Goal: Task Accomplishment & Management: Manage account settings

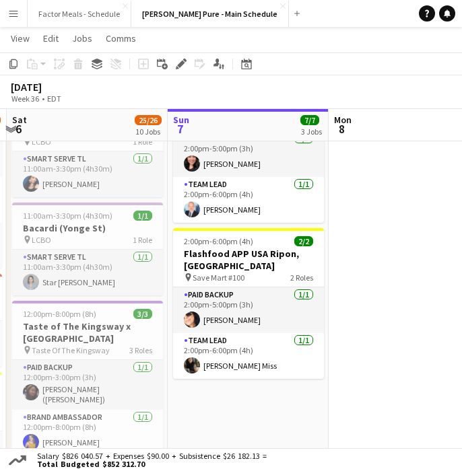
scroll to position [0, 475]
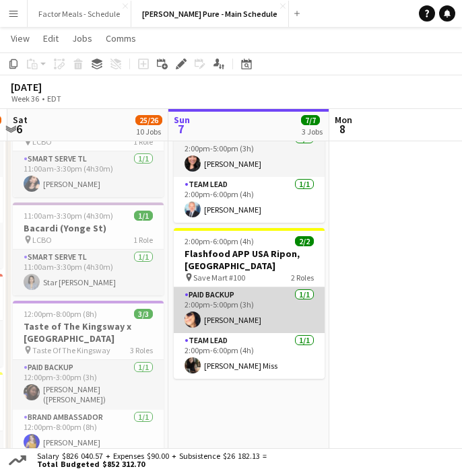
click at [235, 299] on app-card-role "Paid Backup [DATE] 2:00pm-5:00pm (3h) [PERSON_NAME]" at bounding box center [249, 310] width 151 height 46
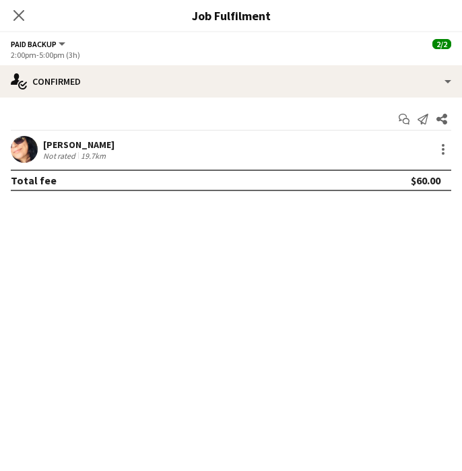
click at [67, 141] on div "[PERSON_NAME]" at bounding box center [78, 145] width 71 height 12
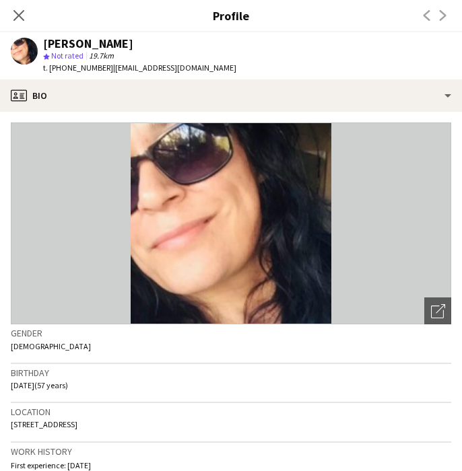
scroll to position [15, 0]
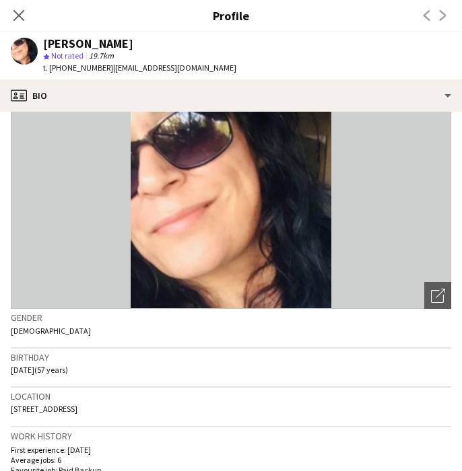
drag, startPoint x: 75, startPoint y: 410, endPoint x: 5, endPoint y: 415, distance: 70.8
click at [5, 415] on app-crew-profile-bio "Open photos pop-in Gender [DEMOGRAPHIC_DATA] Birthday [DEMOGRAPHIC_DATA] (57 ye…" at bounding box center [231, 291] width 462 height 359
copy span "[STREET_ADDRESS]"
click at [19, 18] on icon "Close pop-in" at bounding box center [18, 15] width 13 height 13
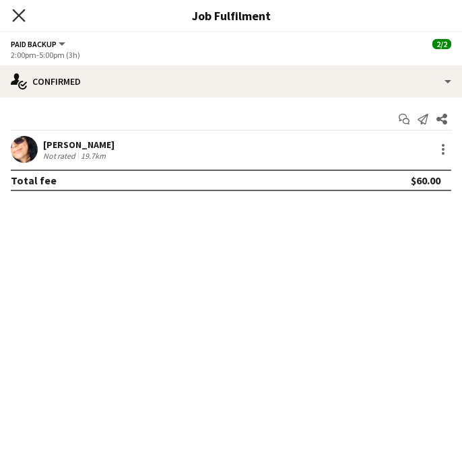
click at [18, 15] on icon at bounding box center [18, 15] width 13 height 13
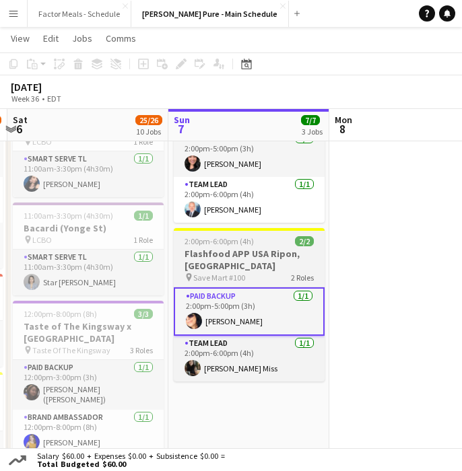
click at [212, 256] on h3 "Flashfood APP USA Ripon, [GEOGRAPHIC_DATA]" at bounding box center [249, 260] width 151 height 24
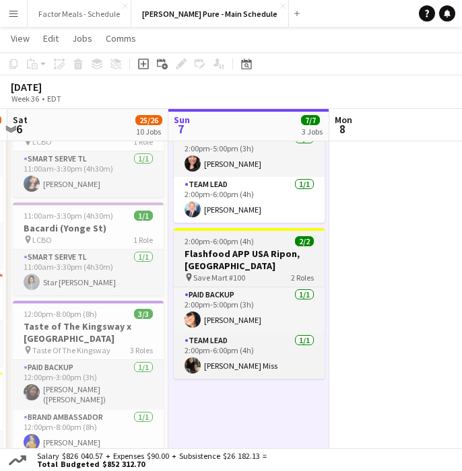
click at [227, 236] on span "2:00pm-6:00pm (4h)" at bounding box center [218, 241] width 69 height 10
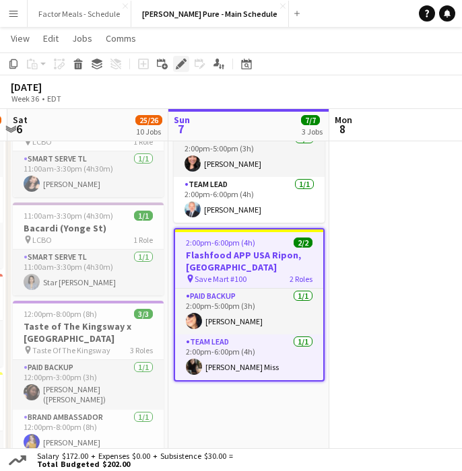
click at [178, 57] on div "Edit" at bounding box center [181, 64] width 16 height 16
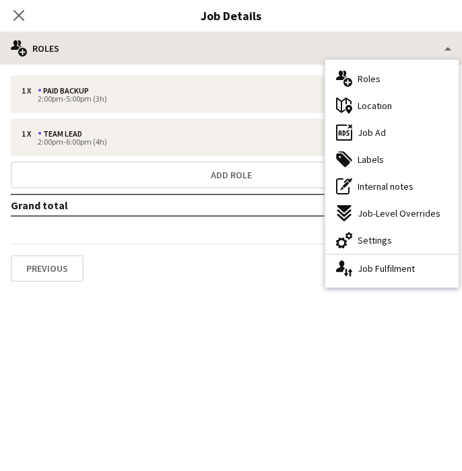
click at [164, 48] on div "multiple-users-add Roles" at bounding box center [231, 48] width 462 height 32
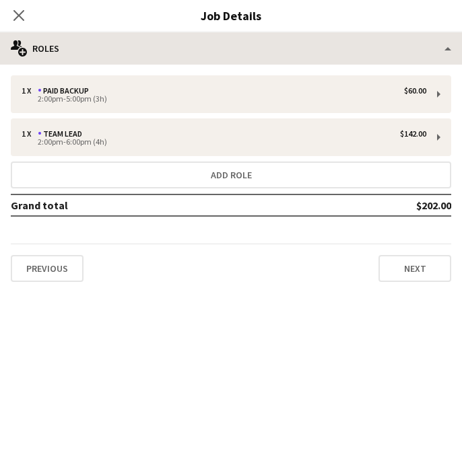
click at [325, 56] on div "multiple-users-add Roles" at bounding box center [231, 48] width 462 height 32
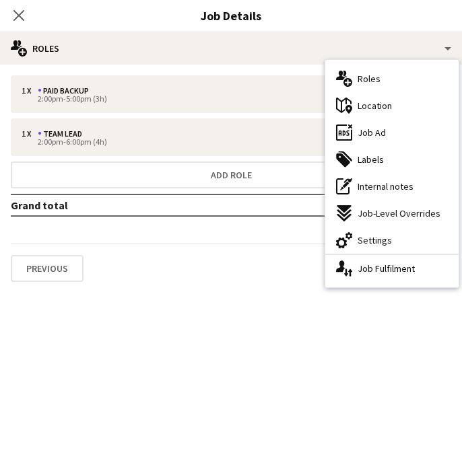
click at [374, 105] on span "Location" at bounding box center [374, 106] width 34 height 12
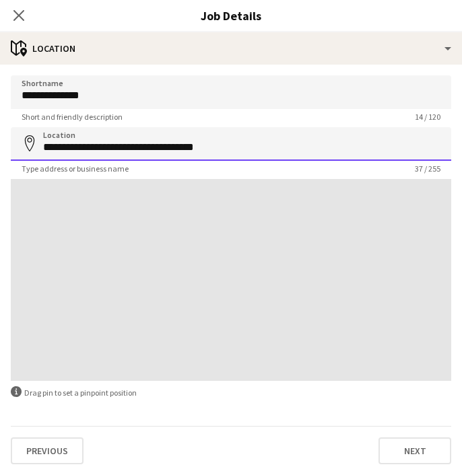
click at [257, 145] on input "**********" at bounding box center [231, 144] width 440 height 34
click at [119, 139] on input "**********" at bounding box center [231, 144] width 440 height 34
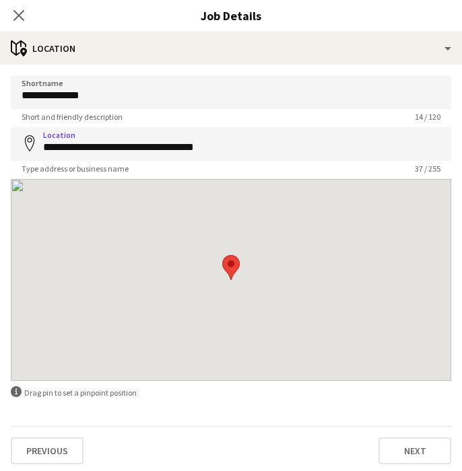
drag, startPoint x: 190, startPoint y: 150, endPoint x: 200, endPoint y: 151, distance: 9.4
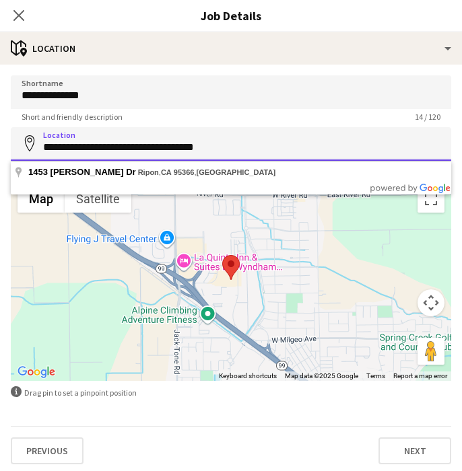
drag, startPoint x: 42, startPoint y: 147, endPoint x: 260, endPoint y: 153, distance: 218.1
click at [260, 153] on input "**********" at bounding box center [231, 144] width 440 height 34
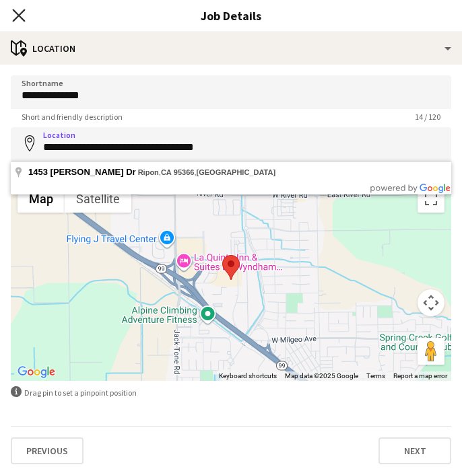
click at [22, 15] on icon "Close pop-in" at bounding box center [18, 15] width 13 height 13
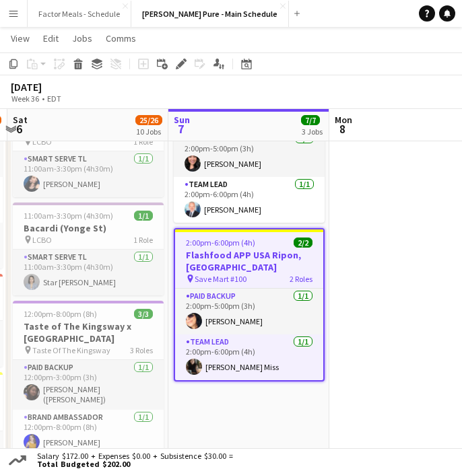
click at [221, 135] on app-board-header-date "Sun 7 7/7 3 Jobs" at bounding box center [248, 125] width 161 height 32
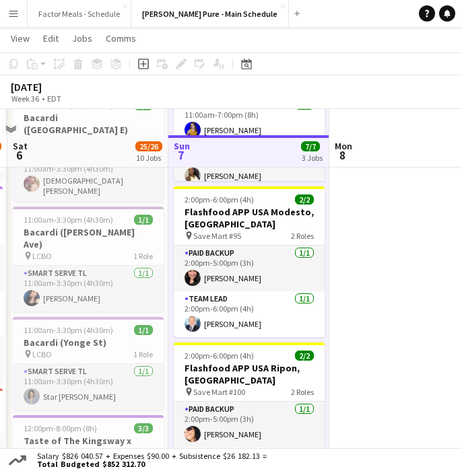
scroll to position [157, 0]
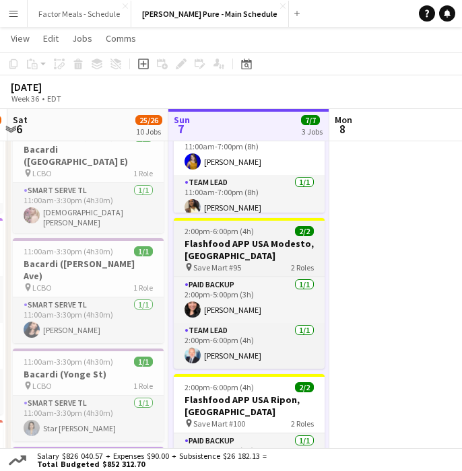
click at [214, 235] on span "2:00pm-6:00pm (4h)" at bounding box center [218, 231] width 69 height 10
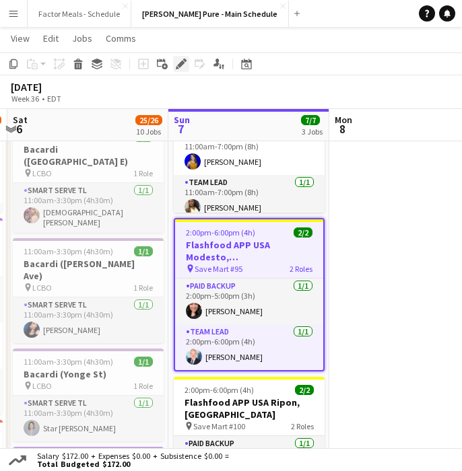
click at [180, 68] on icon "Edit" at bounding box center [181, 64] width 11 height 11
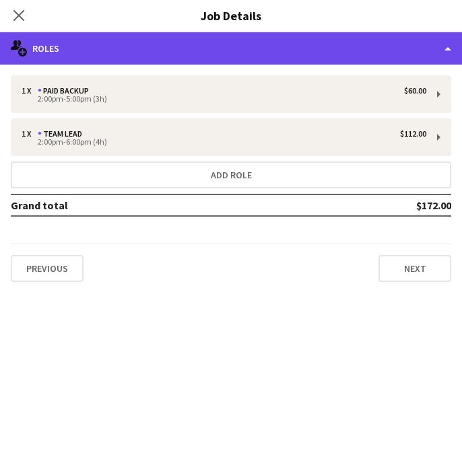
click at [119, 50] on div "multiple-users-add Roles" at bounding box center [231, 48] width 462 height 32
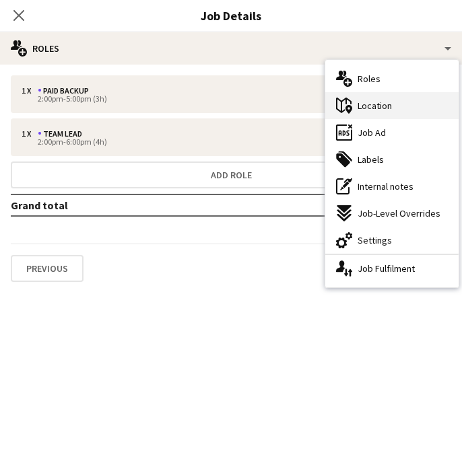
click at [372, 104] on span "Location" at bounding box center [374, 106] width 34 height 12
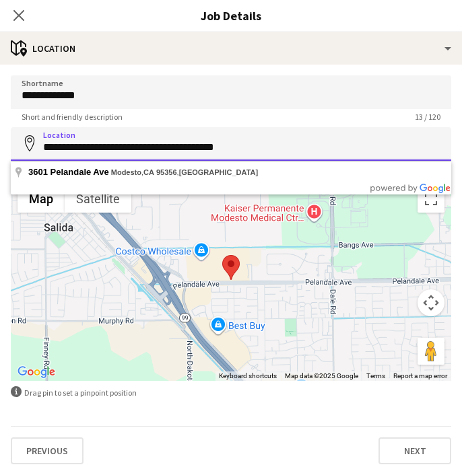
drag, startPoint x: 39, startPoint y: 147, endPoint x: 302, endPoint y: 147, distance: 263.2
click at [302, 147] on input "**********" at bounding box center [231, 144] width 440 height 34
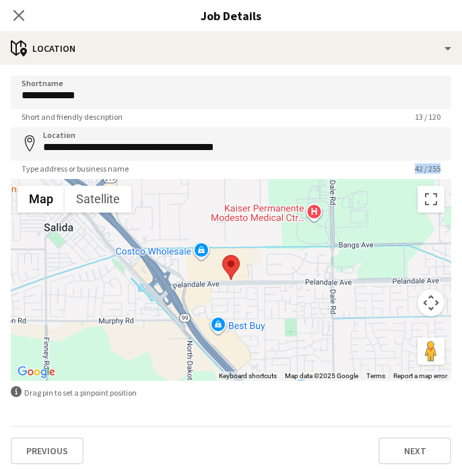
drag, startPoint x: 207, startPoint y: 172, endPoint x: 74, endPoint y: 178, distance: 133.4
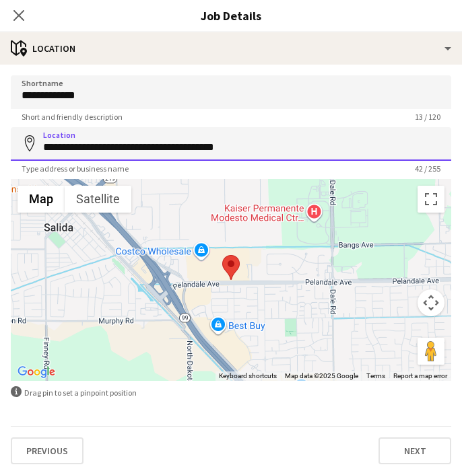
drag, startPoint x: 246, startPoint y: 146, endPoint x: 28, endPoint y: 151, distance: 217.4
click at [28, 151] on div "**********" at bounding box center [231, 144] width 440 height 34
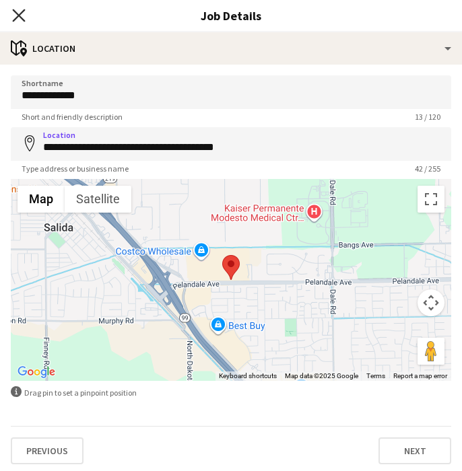
click at [17, 16] on icon at bounding box center [18, 15] width 13 height 13
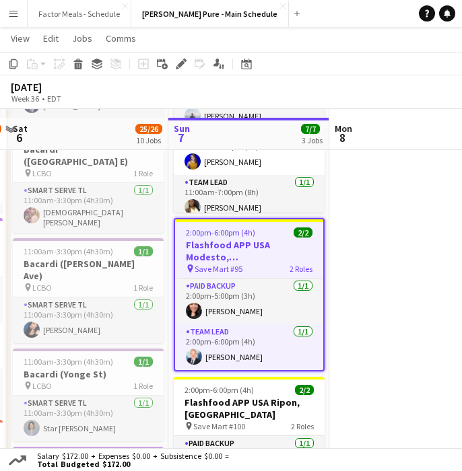
scroll to position [284, 0]
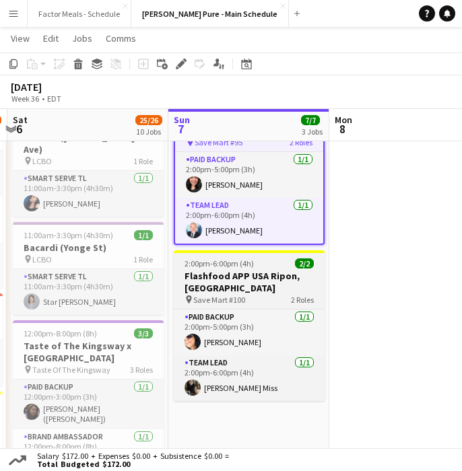
click at [217, 265] on span "2:00pm-6:00pm (4h)" at bounding box center [218, 263] width 69 height 10
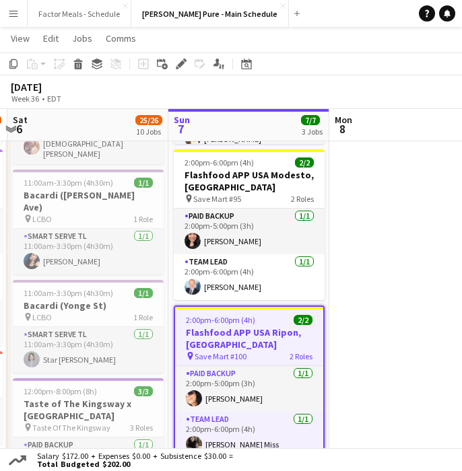
scroll to position [225, 0]
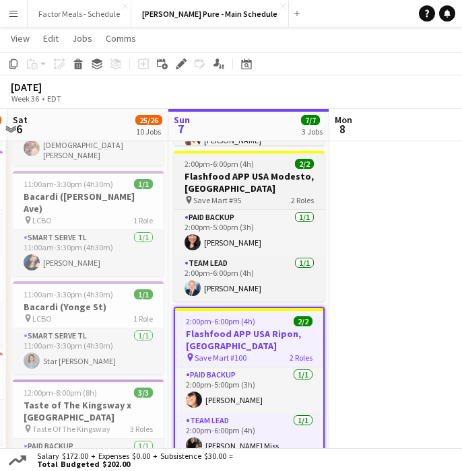
click at [218, 170] on app-job-card "2:00pm-6:00pm (4h) 2/2 Flashfood APP USA Modesto, [GEOGRAPHIC_DATA] pin Save Ma…" at bounding box center [249, 226] width 151 height 151
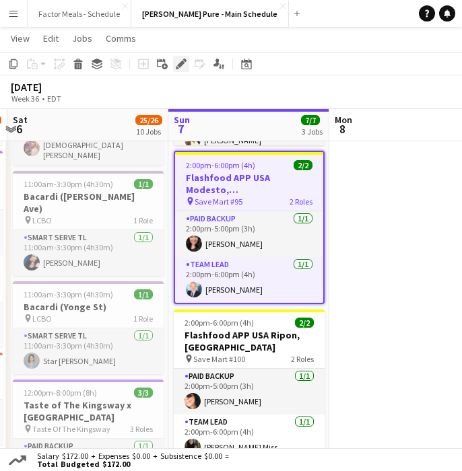
click at [179, 61] on icon "Edit" at bounding box center [181, 64] width 11 height 11
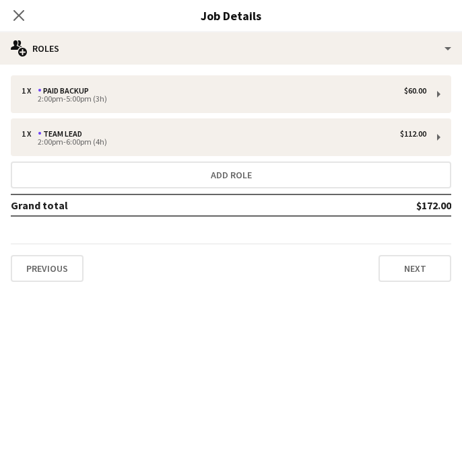
click at [25, 17] on app-icon "Close pop-in" at bounding box center [19, 15] width 16 height 16
click at [22, 17] on button "Menu" at bounding box center [13, 13] width 27 height 27
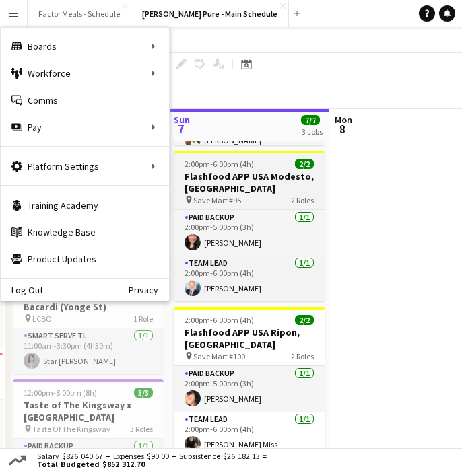
click at [260, 162] on div "2:00pm-6:00pm (4h) 2/2" at bounding box center [249, 164] width 151 height 10
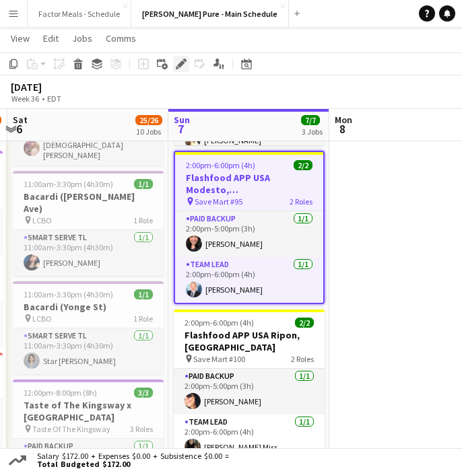
click at [178, 60] on icon "Edit" at bounding box center [181, 64] width 11 height 11
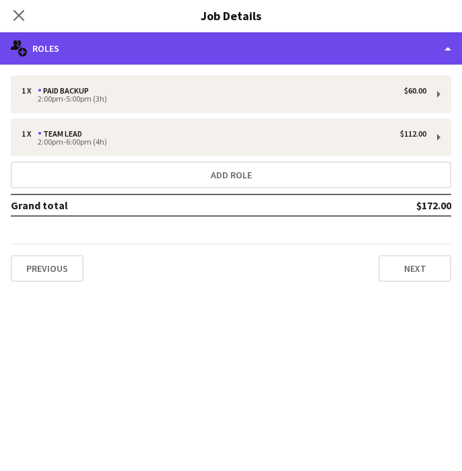
click at [175, 46] on div "multiple-users-add Roles" at bounding box center [231, 48] width 462 height 32
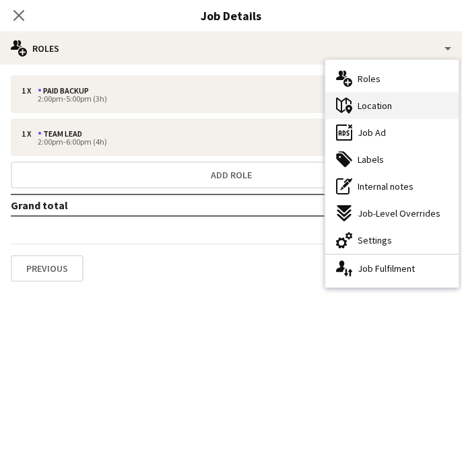
click at [337, 102] on icon "maps-pin-1" at bounding box center [344, 106] width 16 height 16
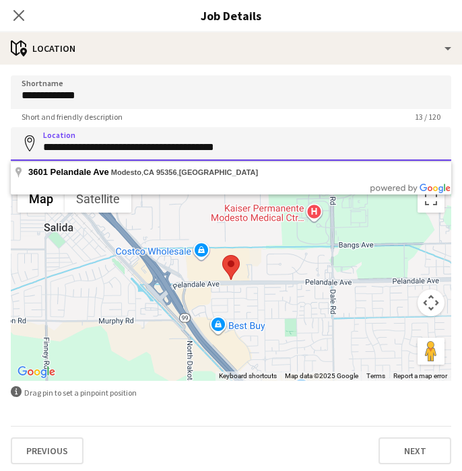
drag, startPoint x: 244, startPoint y: 151, endPoint x: 45, endPoint y: 139, distance: 199.0
click at [45, 139] on input "**********" at bounding box center [231, 144] width 440 height 34
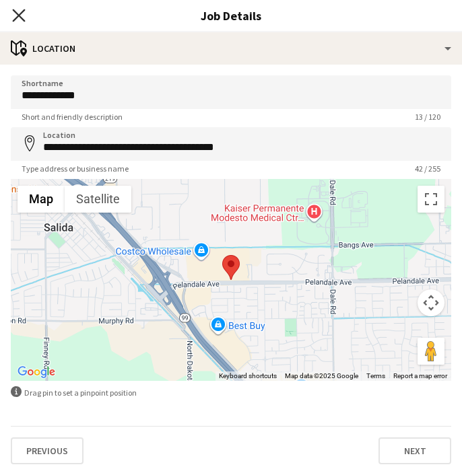
click at [25, 15] on app-icon "Close pop-in" at bounding box center [19, 16] width 20 height 20
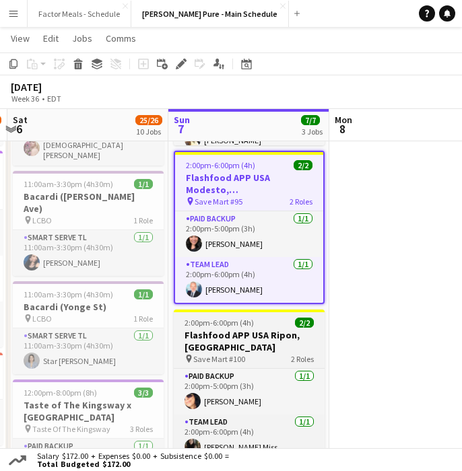
click at [241, 324] on span "2:00pm-6:00pm (4h)" at bounding box center [218, 323] width 69 height 10
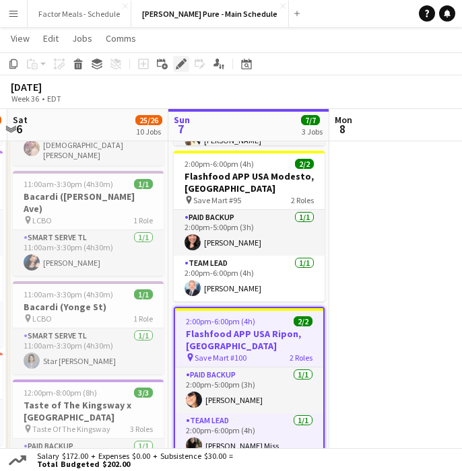
click at [178, 60] on icon "Edit" at bounding box center [181, 64] width 11 height 11
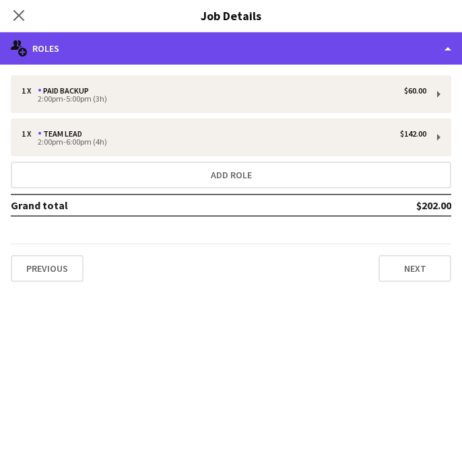
click at [170, 46] on div "multiple-users-add Roles" at bounding box center [231, 48] width 462 height 32
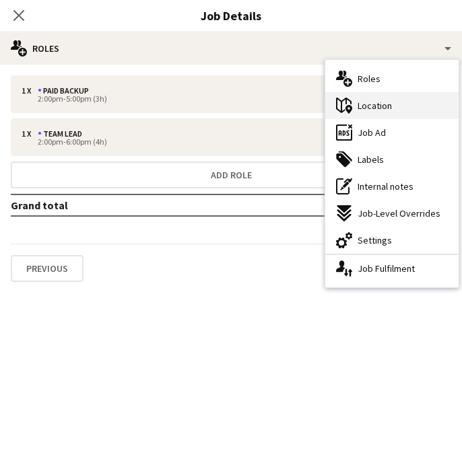
click at [390, 108] on span "Location" at bounding box center [374, 106] width 34 height 12
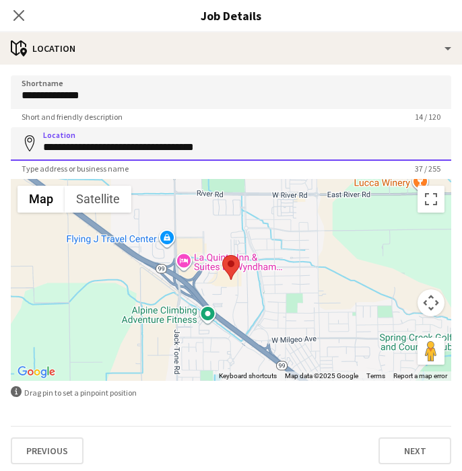
drag, startPoint x: 238, startPoint y: 149, endPoint x: 29, endPoint y: 151, distance: 209.3
click at [28, 151] on input "**********" at bounding box center [231, 144] width 440 height 34
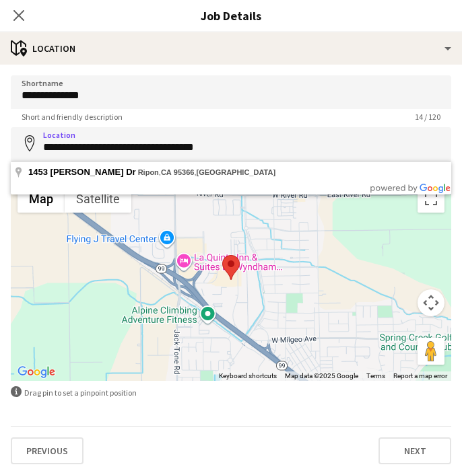
click at [22, 17] on icon "Close pop-in" at bounding box center [18, 15] width 11 height 11
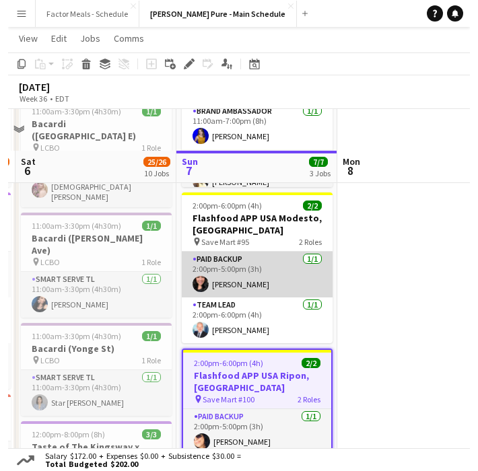
scroll to position [186, 0]
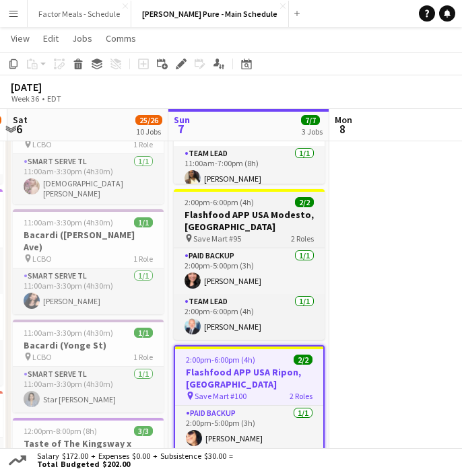
click at [233, 213] on h3 "Flashfood APP USA Modesto, [GEOGRAPHIC_DATA]" at bounding box center [249, 221] width 151 height 24
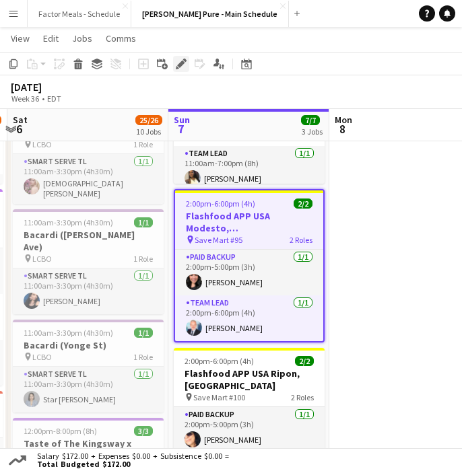
click at [177, 59] on icon "Edit" at bounding box center [181, 64] width 11 height 11
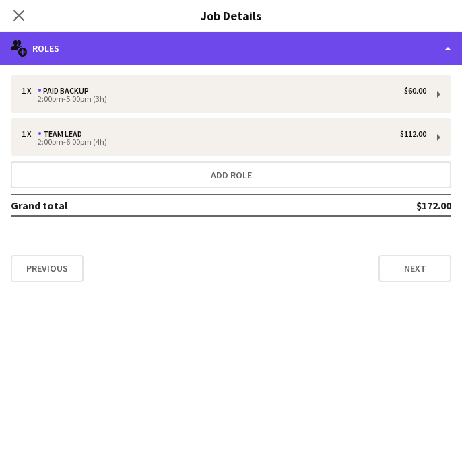
click at [324, 40] on div "multiple-users-add Roles" at bounding box center [231, 48] width 462 height 32
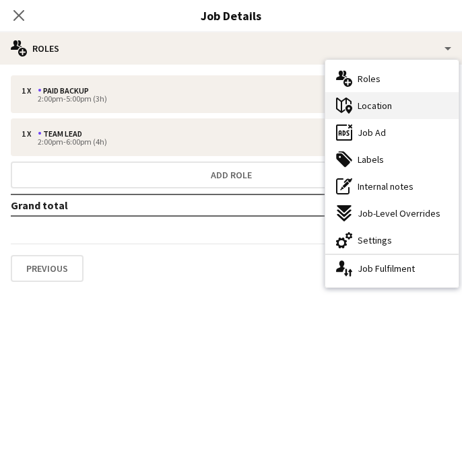
click at [374, 103] on span "Location" at bounding box center [374, 106] width 34 height 12
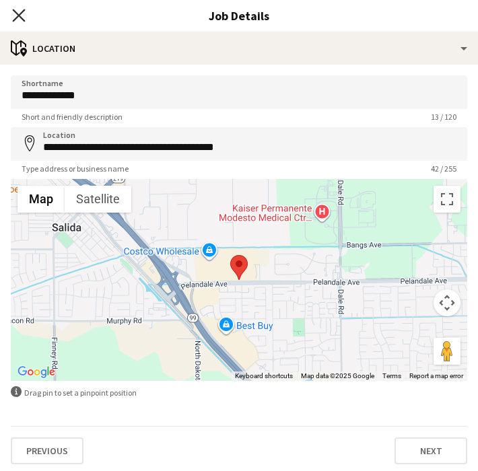
click at [21, 21] on icon "Close pop-in" at bounding box center [18, 15] width 13 height 13
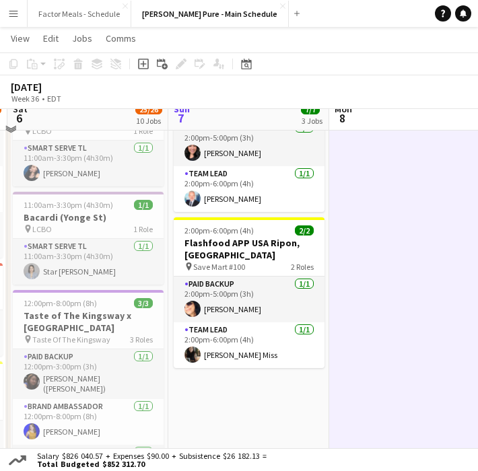
scroll to position [367, 0]
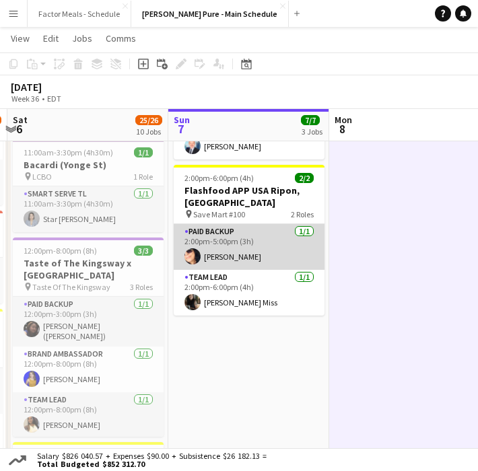
click at [261, 230] on app-card-role "Paid Backup [DATE] 2:00pm-5:00pm (3h) [PERSON_NAME]" at bounding box center [249, 247] width 151 height 46
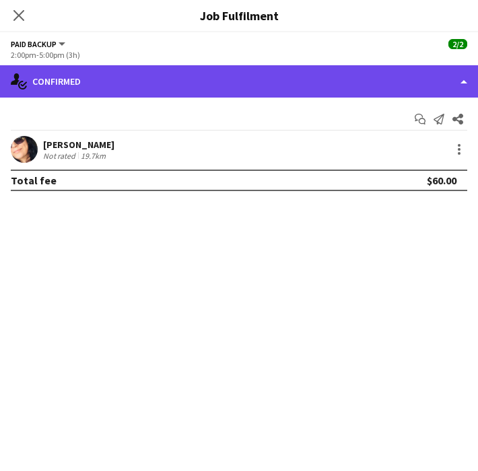
click at [52, 82] on div "single-neutral-actions-check-2 Confirmed" at bounding box center [239, 81] width 478 height 32
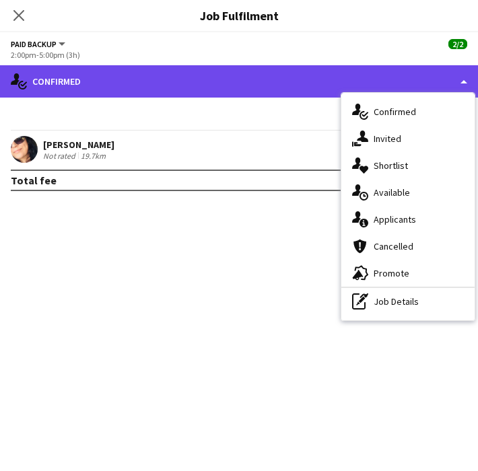
click at [213, 73] on div "single-neutral-actions-check-2 Confirmed" at bounding box center [239, 81] width 478 height 32
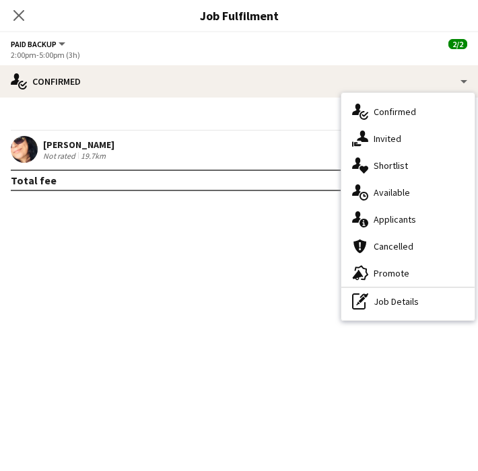
click at [170, 24] on div "Close pop-in Job Fulfilment" at bounding box center [239, 16] width 478 height 32
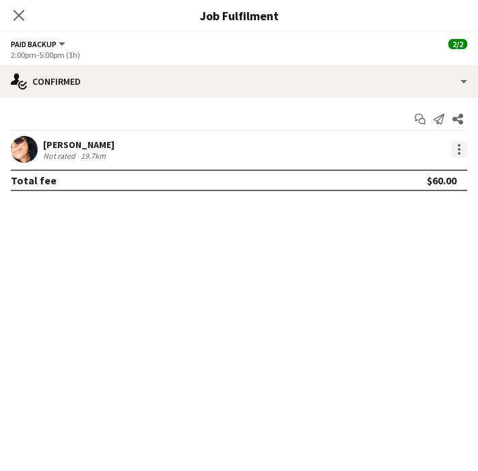
click at [461, 155] on div at bounding box center [459, 149] width 16 height 16
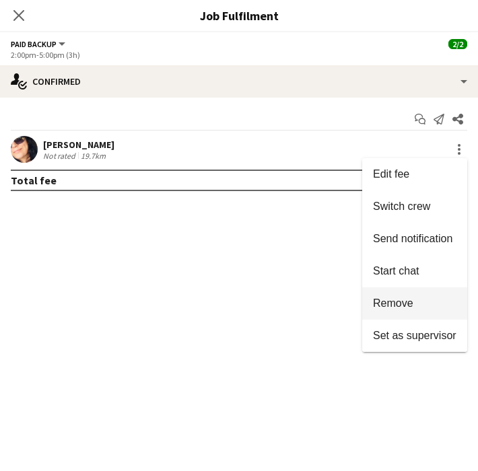
click at [439, 317] on button "Remove" at bounding box center [414, 303] width 105 height 32
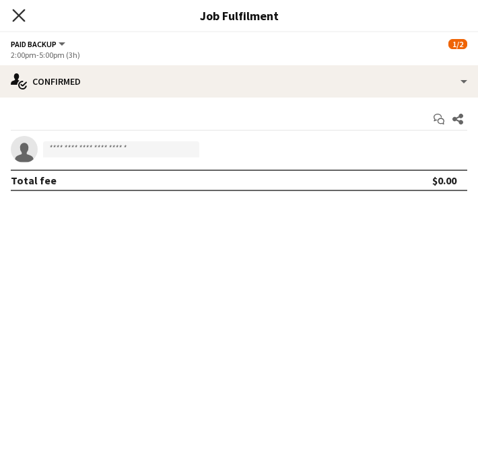
click at [20, 15] on icon at bounding box center [18, 15] width 13 height 13
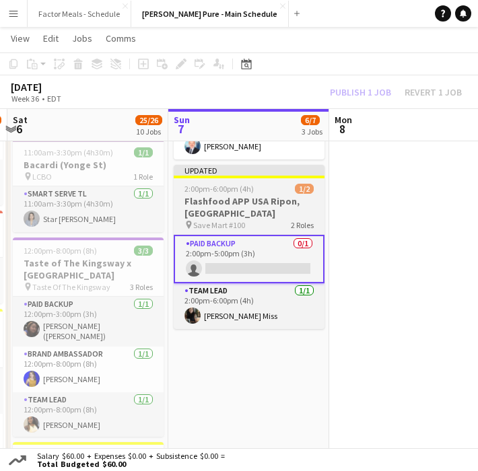
click at [205, 174] on div "Updated" at bounding box center [249, 170] width 151 height 11
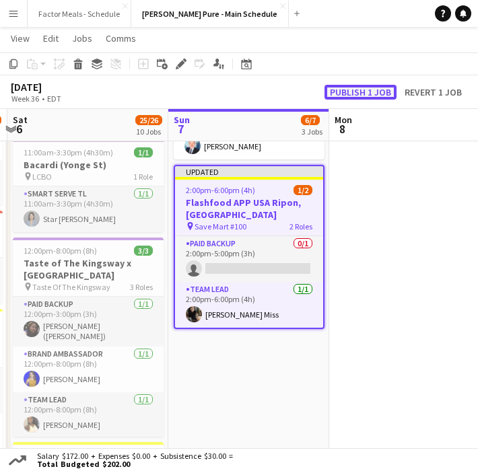
click at [369, 95] on button "Publish 1 job" at bounding box center [360, 92] width 72 height 15
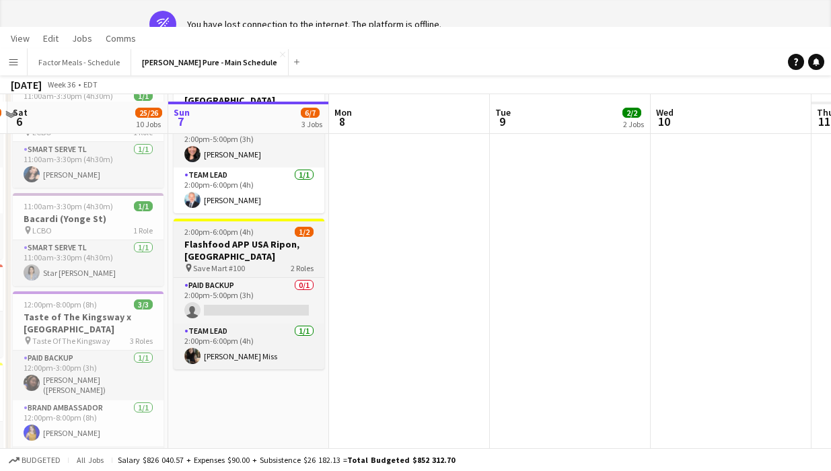
scroll to position [281, 0]
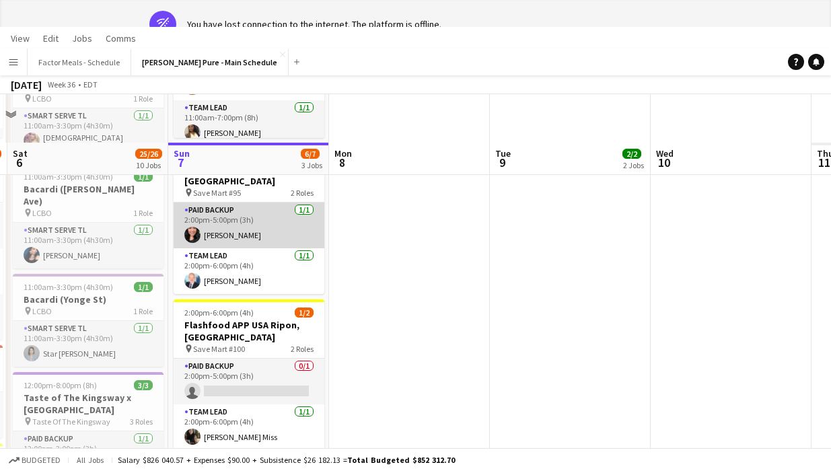
click at [242, 232] on app-card-role "Paid Backup [DATE] 2:00pm-5:00pm (3h) [PERSON_NAME]" at bounding box center [249, 226] width 151 height 46
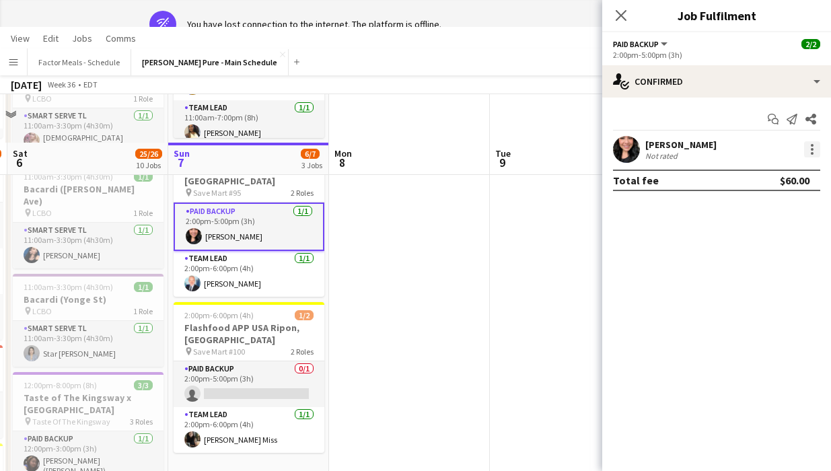
click at [461, 149] on div at bounding box center [812, 149] width 16 height 16
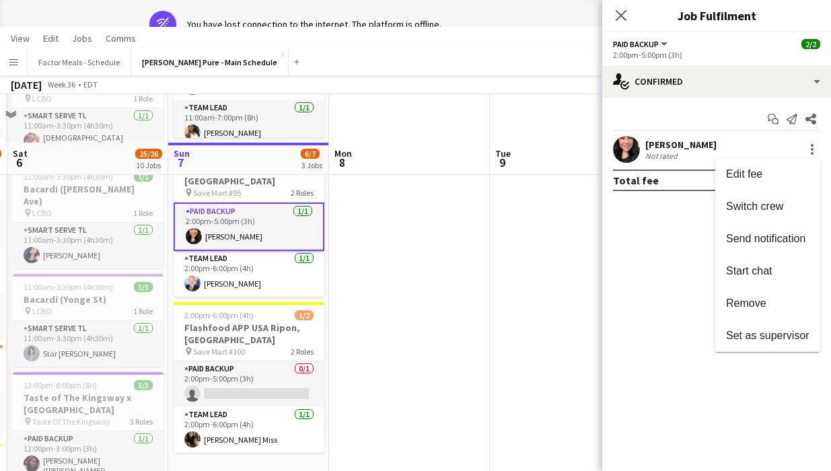
click at [303, 403] on div at bounding box center [415, 235] width 831 height 471
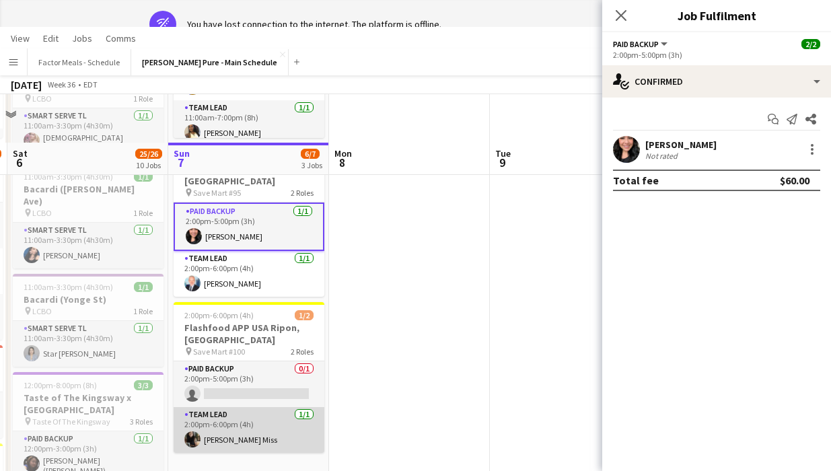
click at [267, 427] on app-card-role "Team Lead [DATE] 2:00pm-6:00pm (4h) [PERSON_NAME] Miss" at bounding box center [249, 430] width 151 height 46
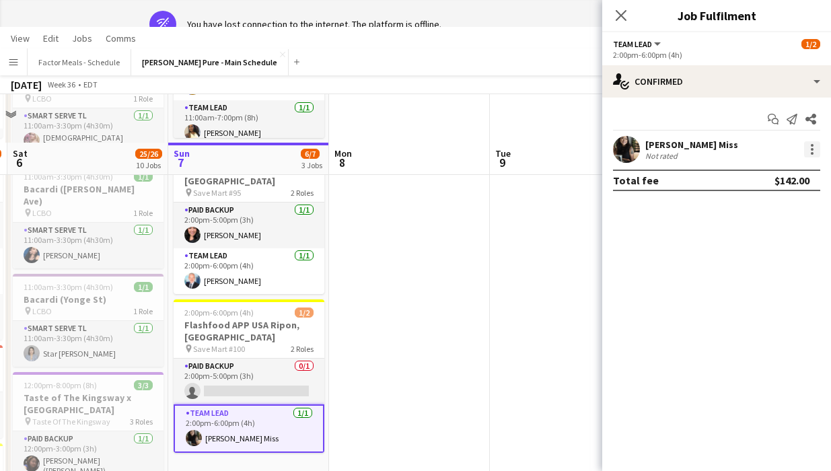
click at [461, 145] on div at bounding box center [812, 149] width 16 height 16
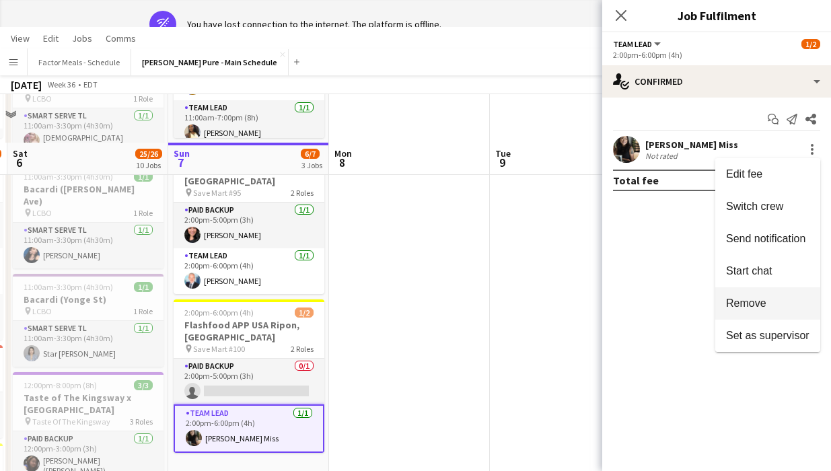
click at [461, 297] on span "Remove" at bounding box center [746, 302] width 40 height 11
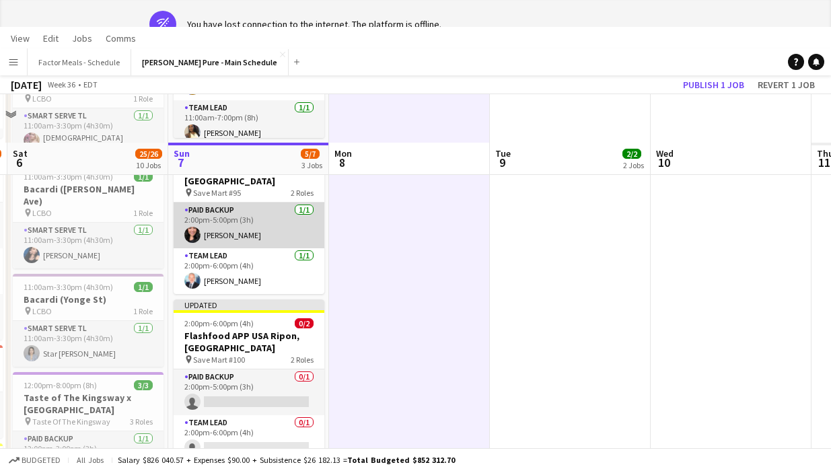
click at [266, 221] on app-card-role "Paid Backup [DATE] 2:00pm-5:00pm (3h) [PERSON_NAME]" at bounding box center [249, 226] width 151 height 46
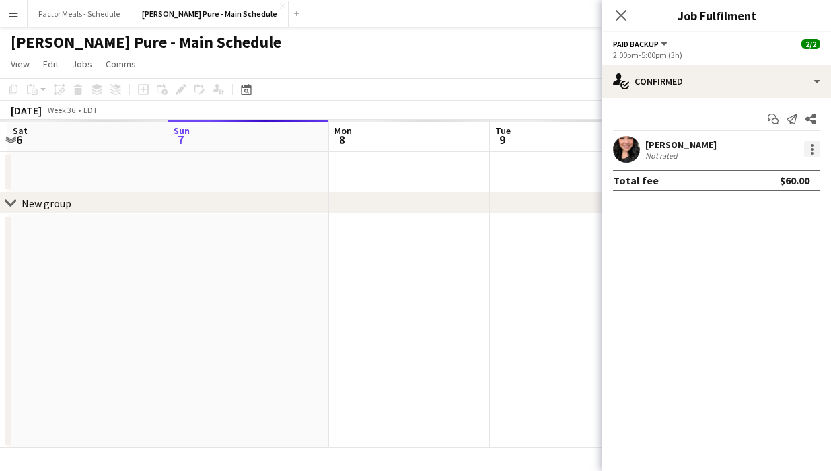
scroll to position [0, 0]
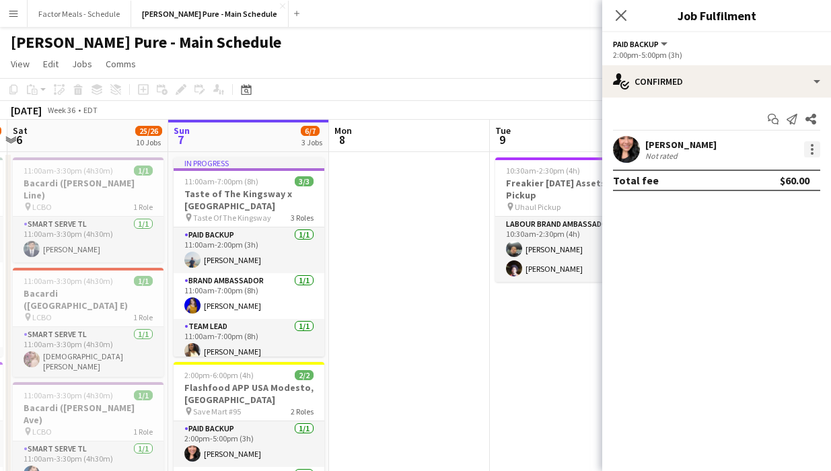
click at [461, 153] on div at bounding box center [812, 149] width 16 height 16
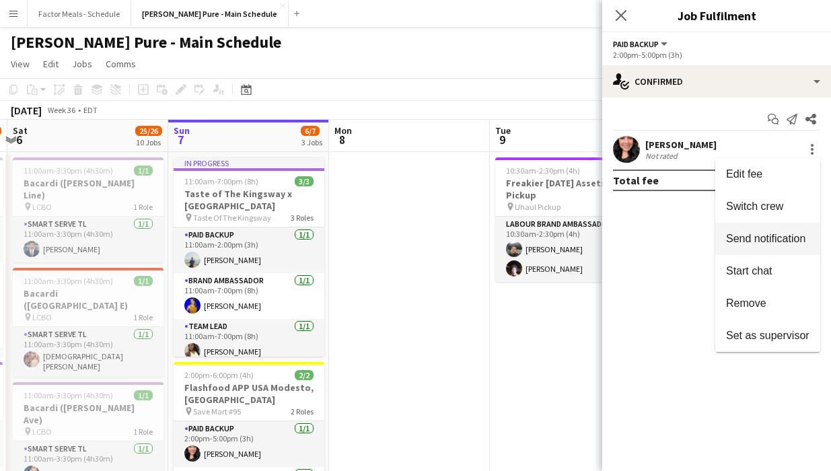
click at [461, 212] on span "Switch crew" at bounding box center [754, 206] width 57 height 11
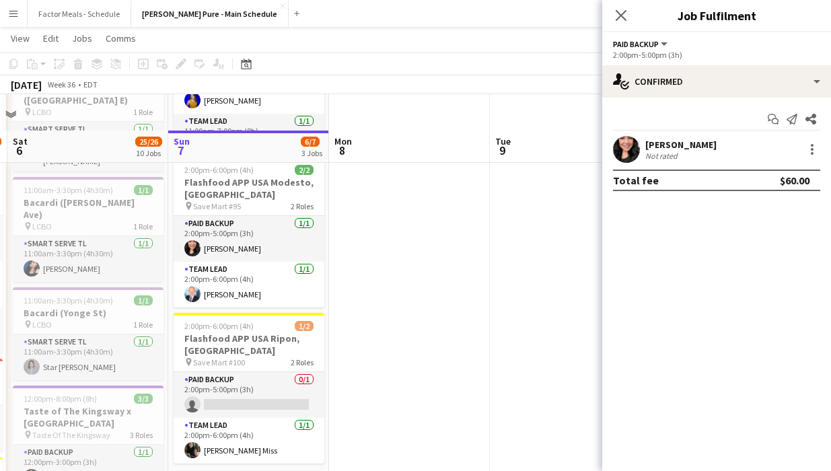
scroll to position [291, 0]
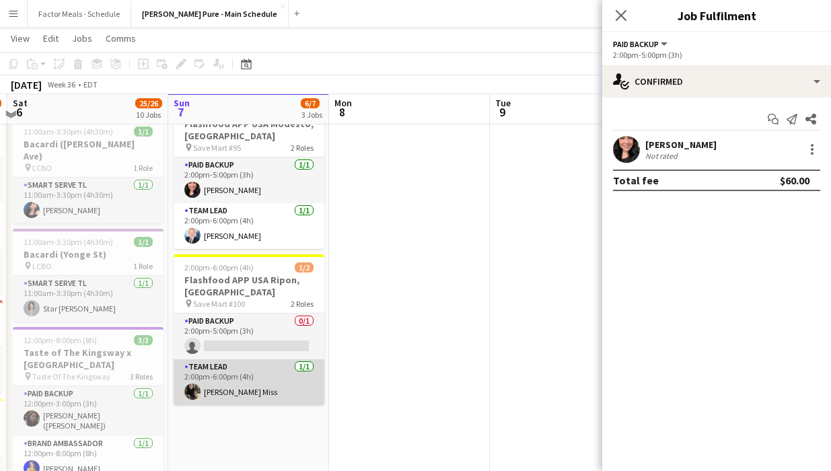
click at [291, 373] on app-card-role "Team Lead [DATE] 2:00pm-6:00pm (4h) [PERSON_NAME] Miss" at bounding box center [249, 382] width 151 height 46
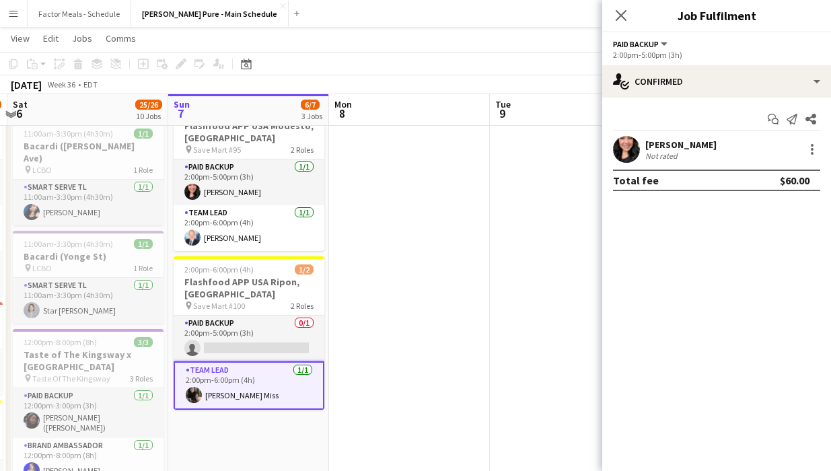
scroll to position [287, 0]
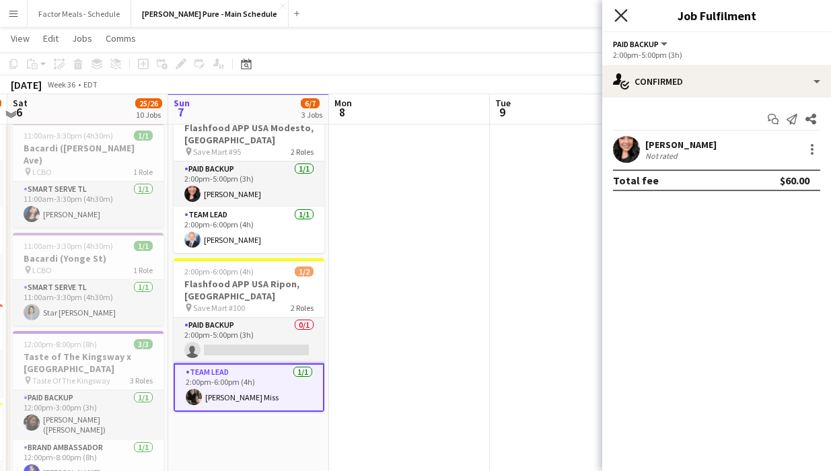
click at [461, 13] on icon "Close pop-in" at bounding box center [620, 15] width 13 height 13
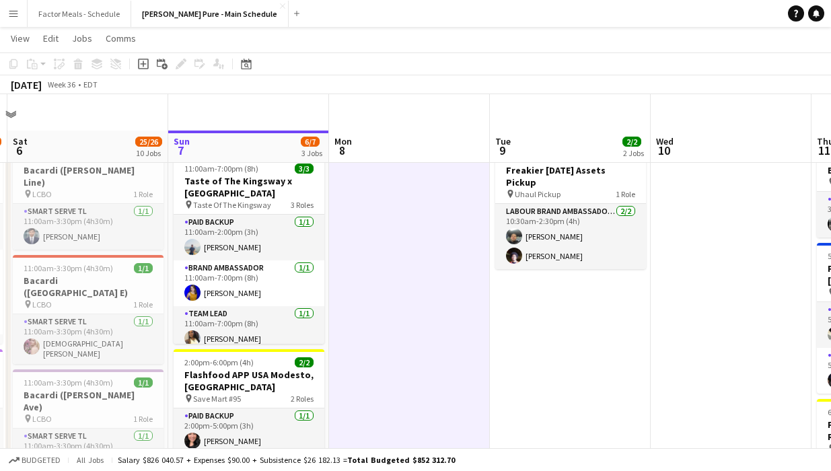
scroll to position [442, 0]
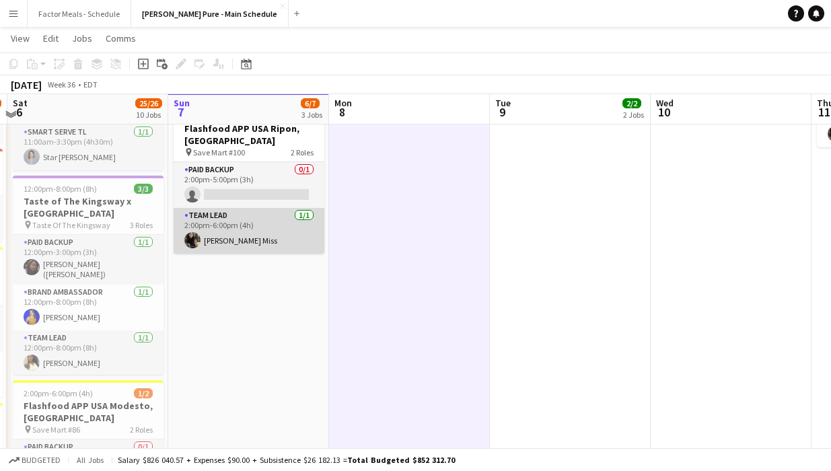
click at [241, 211] on app-card-role "Team Lead [DATE] 2:00pm-6:00pm (4h) [PERSON_NAME] Miss" at bounding box center [249, 231] width 151 height 46
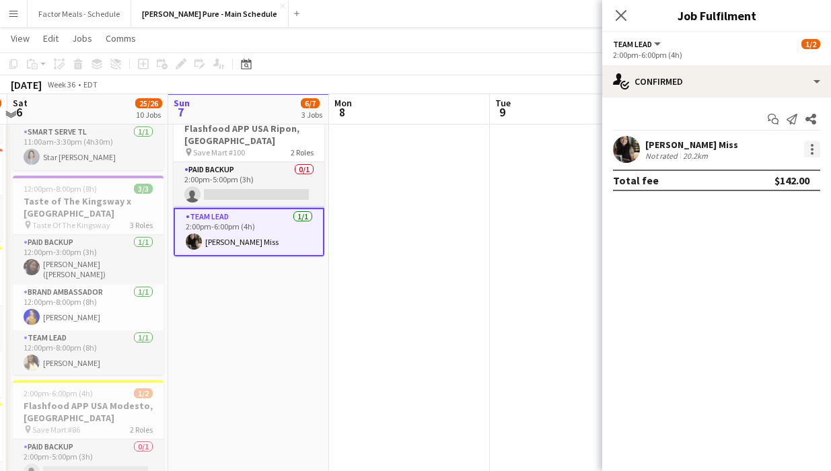
click at [461, 149] on div at bounding box center [812, 149] width 16 height 16
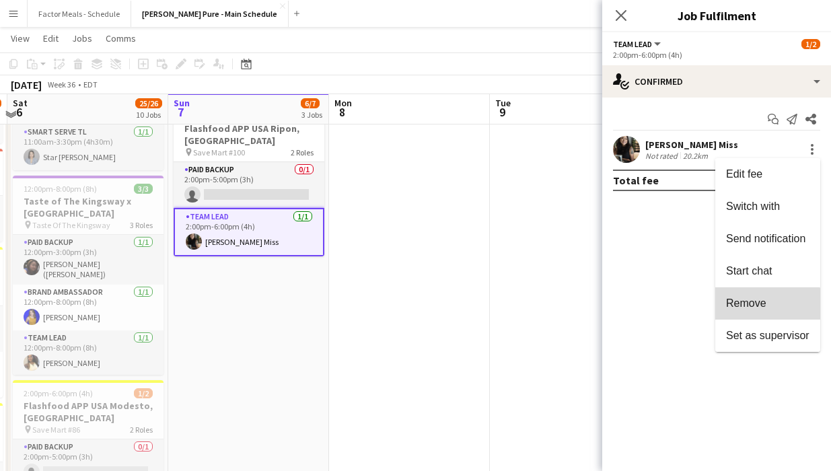
click at [461, 306] on span "Remove" at bounding box center [746, 302] width 40 height 11
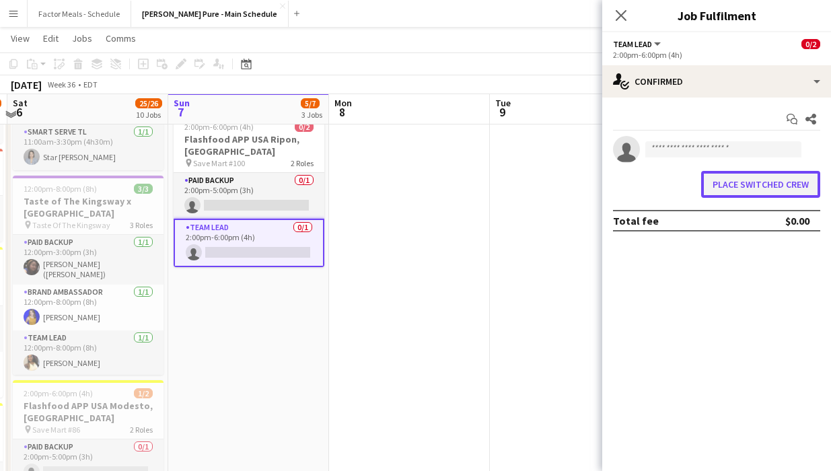
click at [461, 190] on button "Place switched crew" at bounding box center [760, 184] width 119 height 27
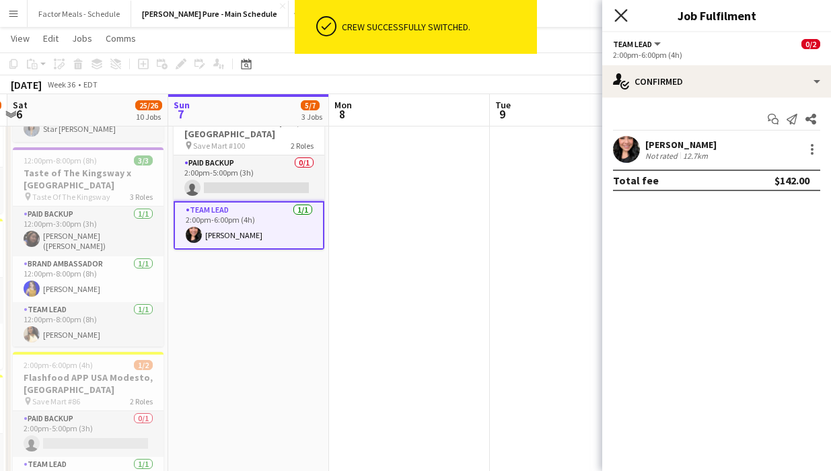
click at [461, 11] on icon "Close pop-in" at bounding box center [620, 15] width 13 height 13
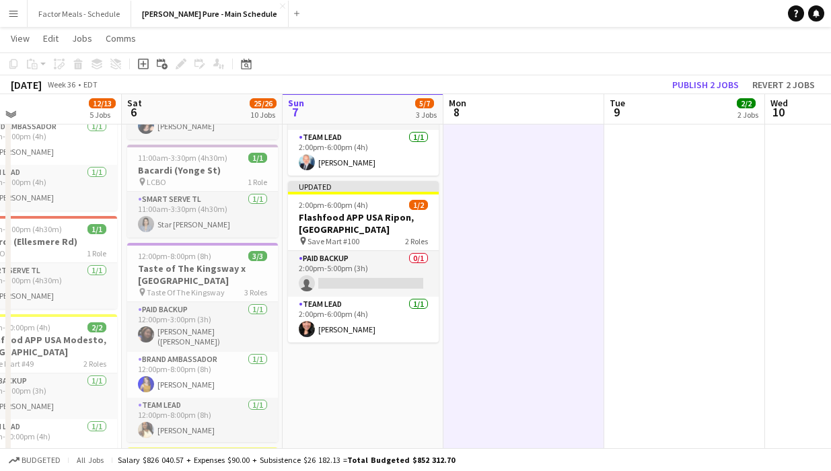
scroll to position [343, 0]
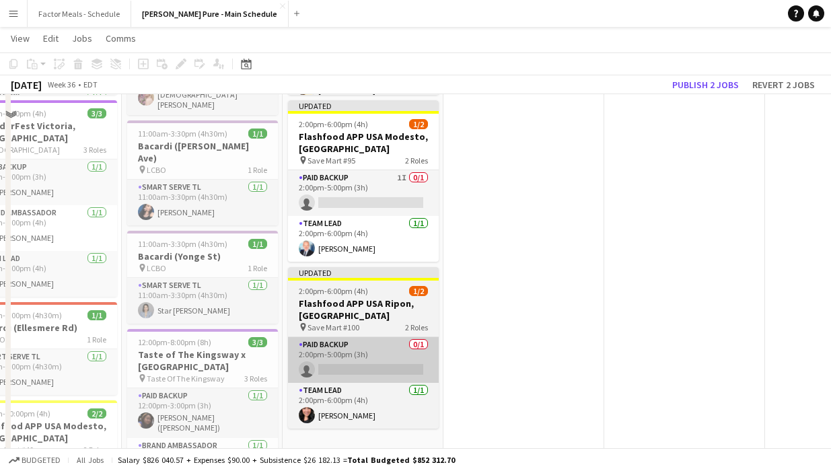
scroll to position [189, 0]
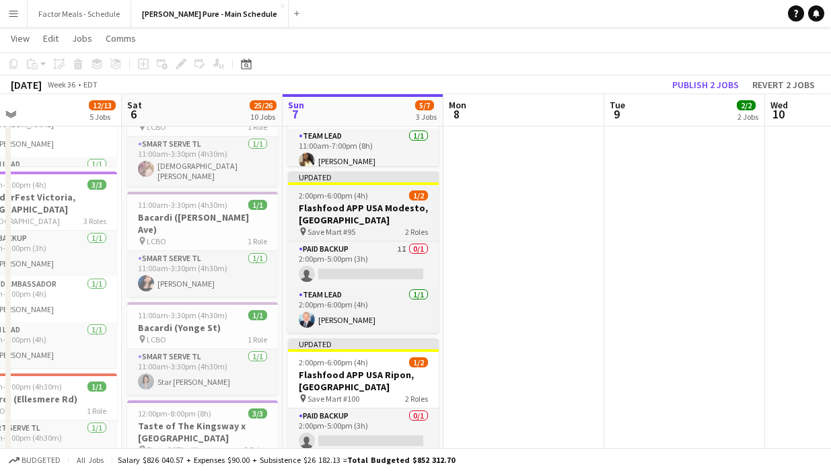
click at [376, 179] on div "Updated" at bounding box center [363, 177] width 151 height 11
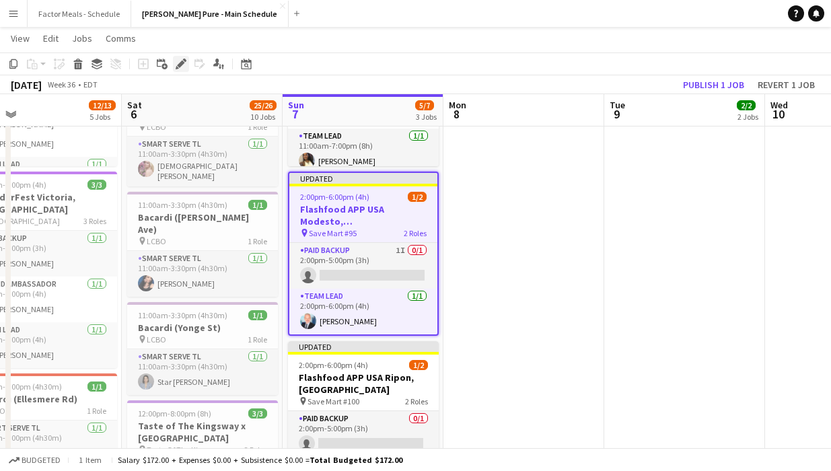
click at [174, 66] on div "Edit" at bounding box center [181, 64] width 16 height 16
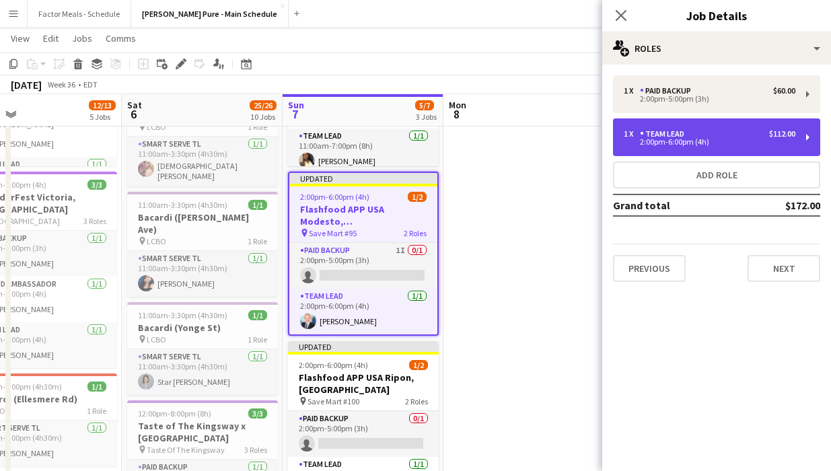
click at [461, 132] on div "1 x Team Lead $112.00" at bounding box center [710, 133] width 172 height 9
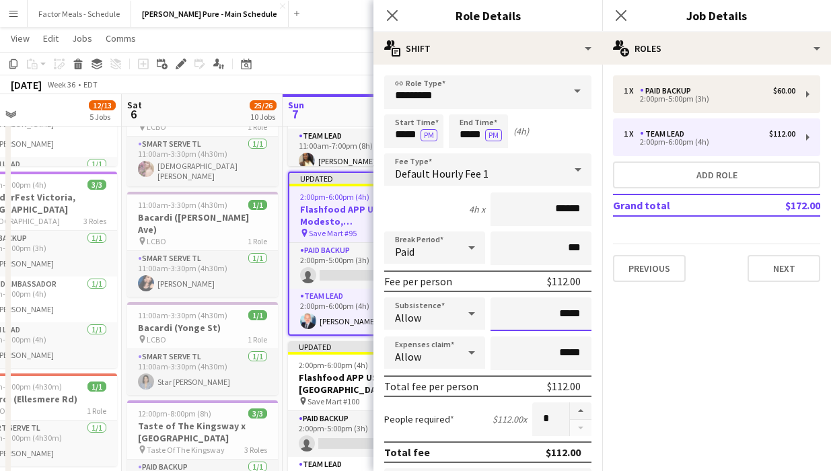
click at [461, 307] on input "*****" at bounding box center [541, 314] width 101 height 34
type input "**"
type input "******"
click at [461, 356] on mat-expansion-panel "pencil3 General details 1 x Paid Backup $60.00 2:00pm-5:00pm (3h) 1 x Team Lead…" at bounding box center [716, 268] width 229 height 407
click at [455, 358] on div "Allow" at bounding box center [421, 353] width 74 height 32
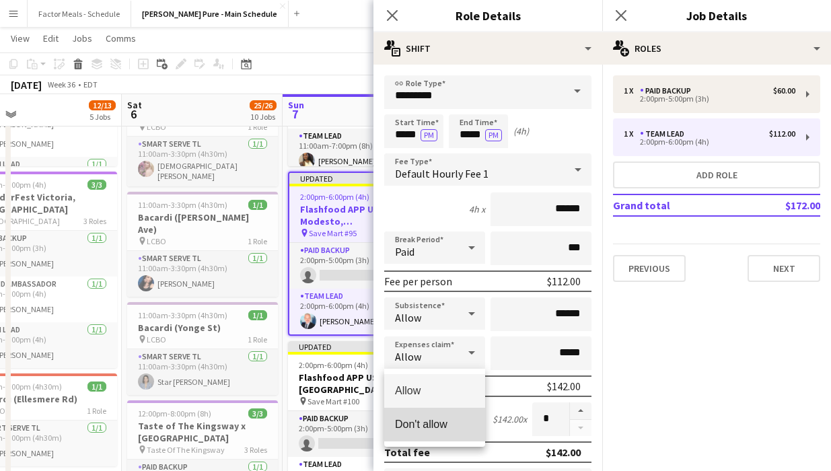
click at [417, 429] on span "Don't allow" at bounding box center [434, 424] width 79 height 13
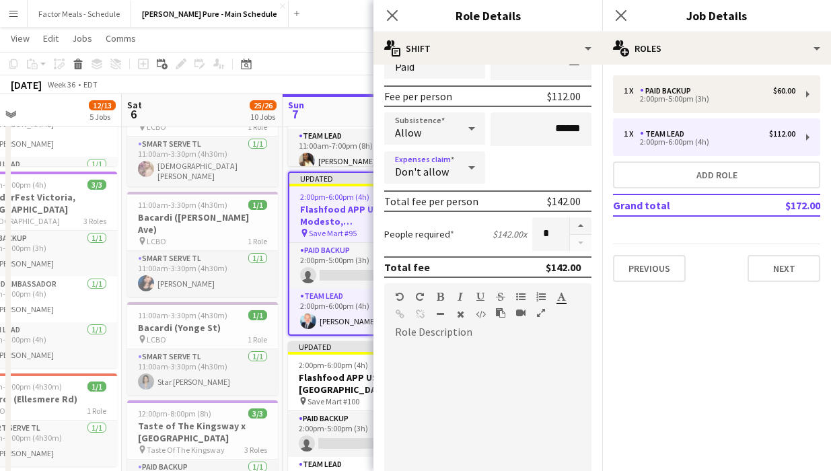
scroll to position [161, 0]
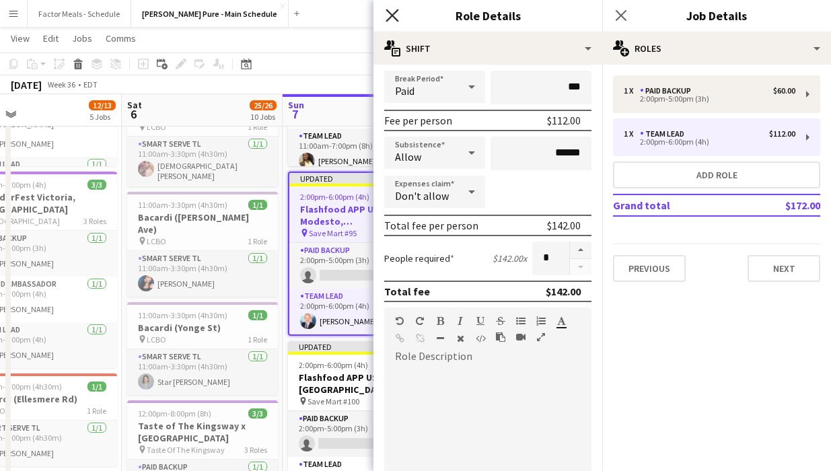
click at [397, 9] on icon at bounding box center [392, 15] width 13 height 13
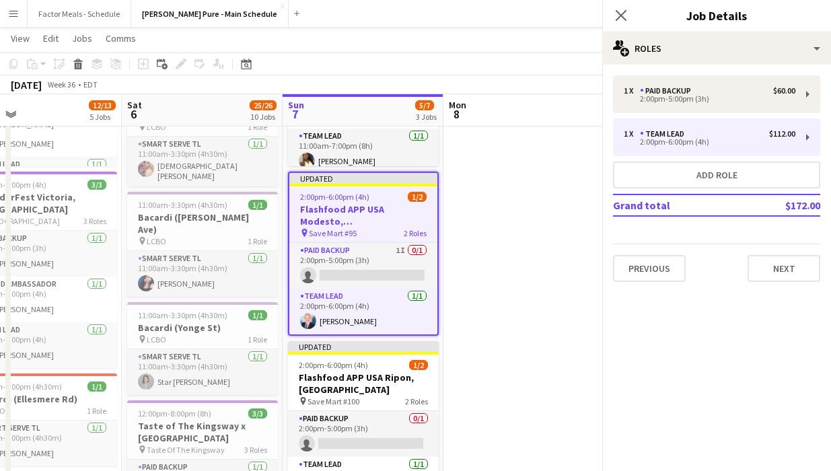
scroll to position [0, 0]
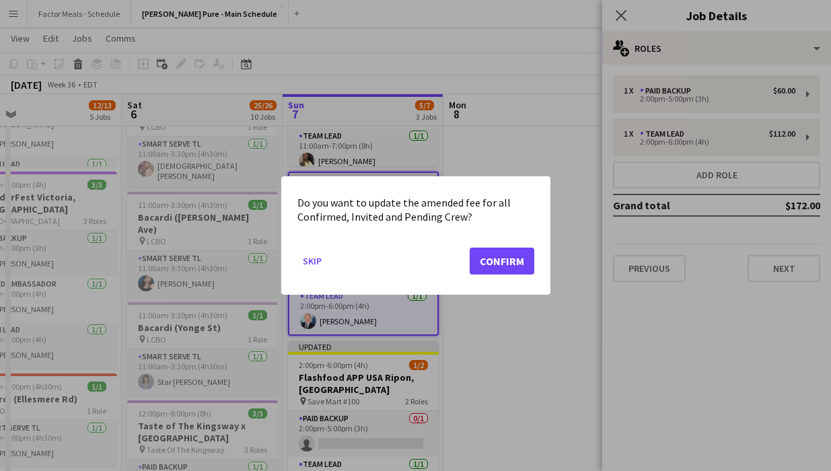
click at [461, 15] on div at bounding box center [415, 235] width 831 height 471
click at [461, 7] on div at bounding box center [415, 235] width 831 height 471
click at [461, 262] on button "Confirm" at bounding box center [502, 261] width 65 height 27
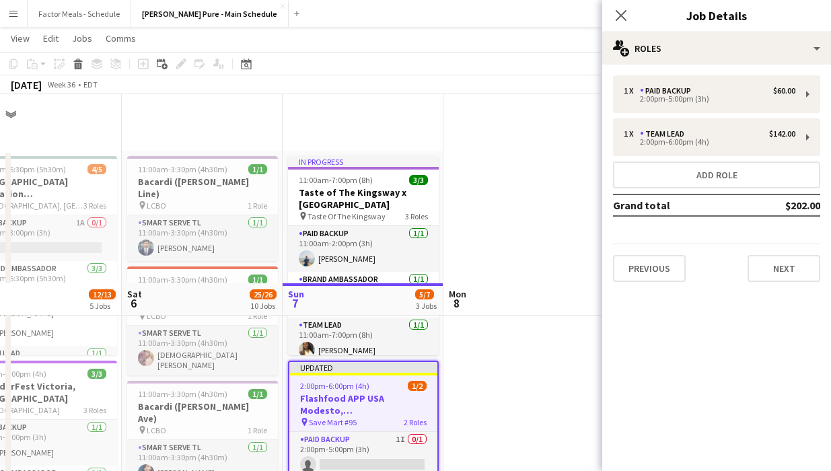
scroll to position [189, 0]
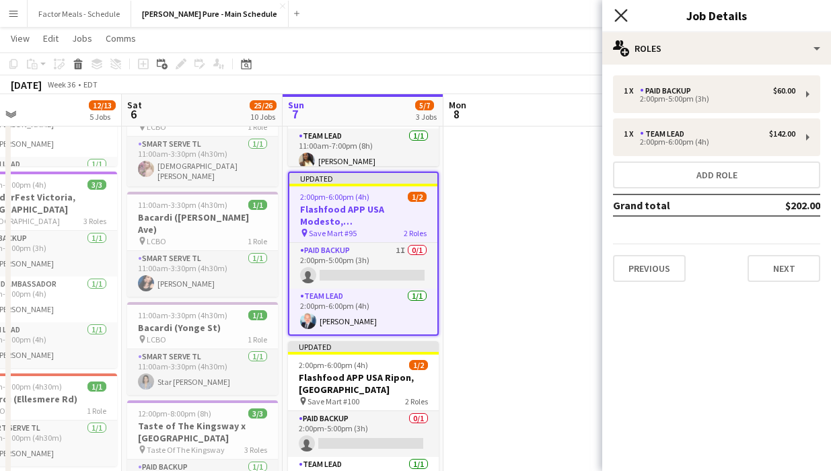
click at [461, 11] on icon at bounding box center [620, 15] width 13 height 13
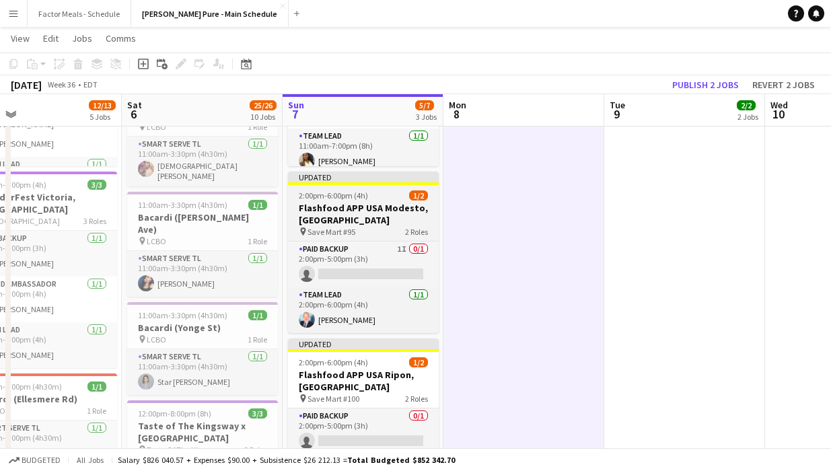
click at [413, 174] on div "Updated" at bounding box center [363, 177] width 151 height 11
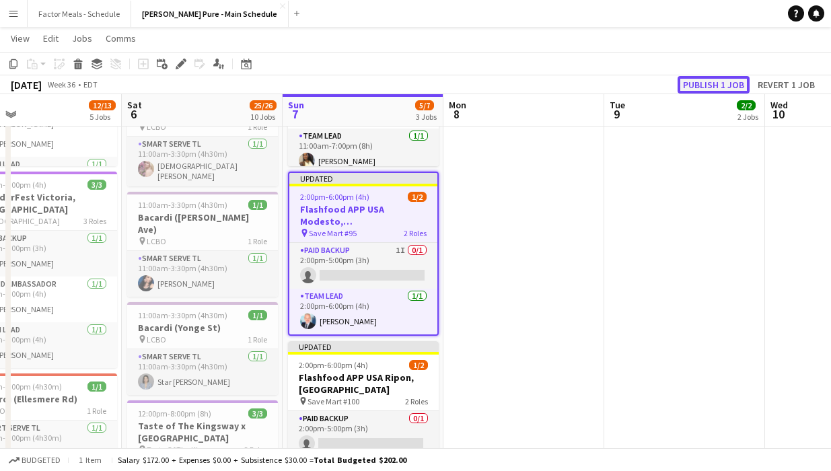
click at [461, 86] on button "Publish 1 job" at bounding box center [714, 84] width 72 height 17
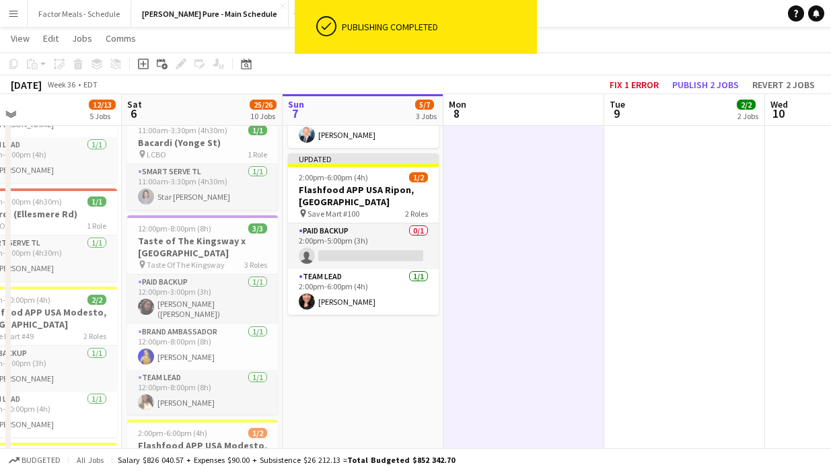
scroll to position [374, 0]
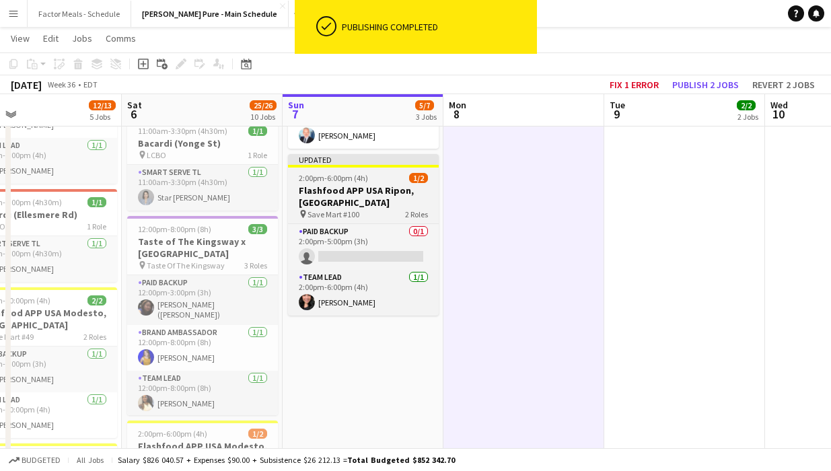
click at [367, 195] on h3 "Flashfood APP USA Ripon, [GEOGRAPHIC_DATA]" at bounding box center [363, 196] width 151 height 24
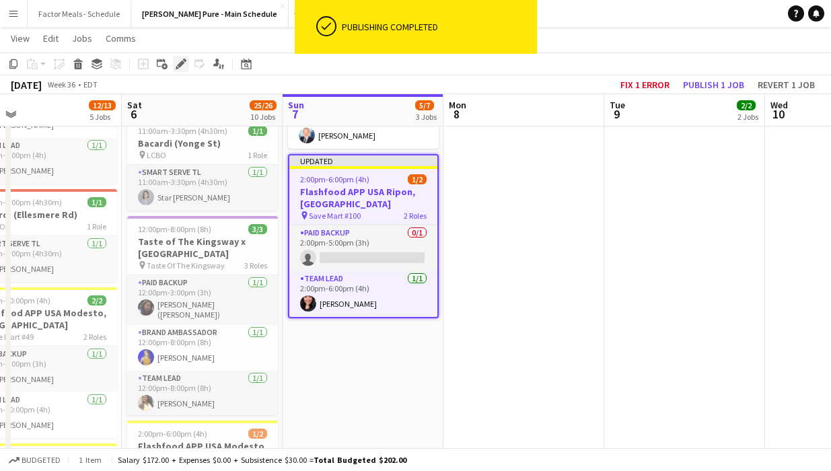
click at [183, 65] on icon "Edit" at bounding box center [181, 64] width 11 height 11
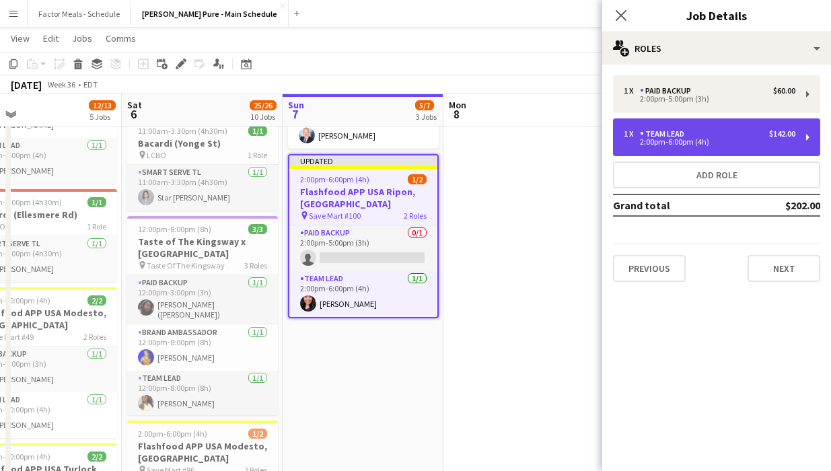
click at [461, 141] on div "2:00pm-6:00pm (4h)" at bounding box center [710, 142] width 172 height 7
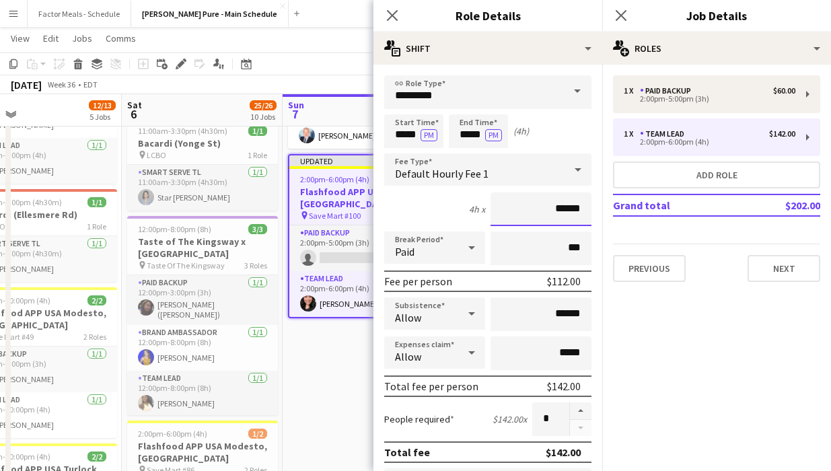
click at [461, 207] on input "******" at bounding box center [541, 209] width 101 height 34
drag, startPoint x: 588, startPoint y: 207, endPoint x: 547, endPoint y: 207, distance: 40.4
click at [461, 207] on input "******" at bounding box center [541, 209] width 101 height 34
type input "******"
click at [461, 321] on mat-expansion-panel "pencil3 General details 1 x Paid Backup $60.00 2:00pm-5:00pm (3h) 1 x Team Lead…" at bounding box center [716, 268] width 229 height 407
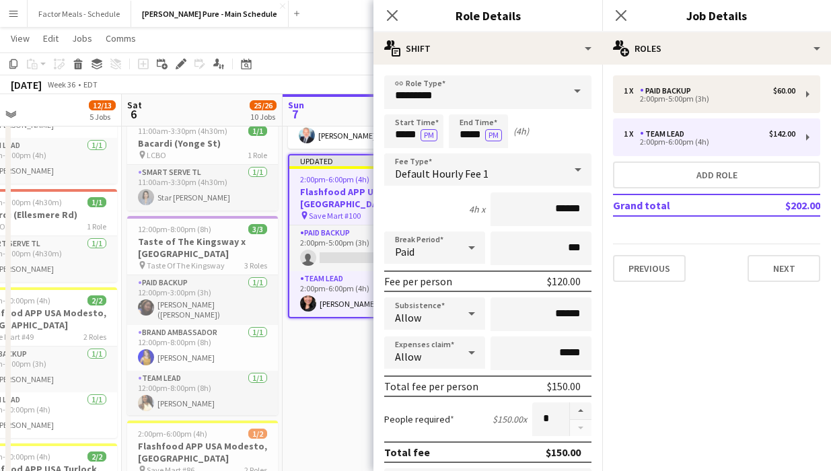
click at [457, 355] on div "Allow" at bounding box center [421, 353] width 74 height 32
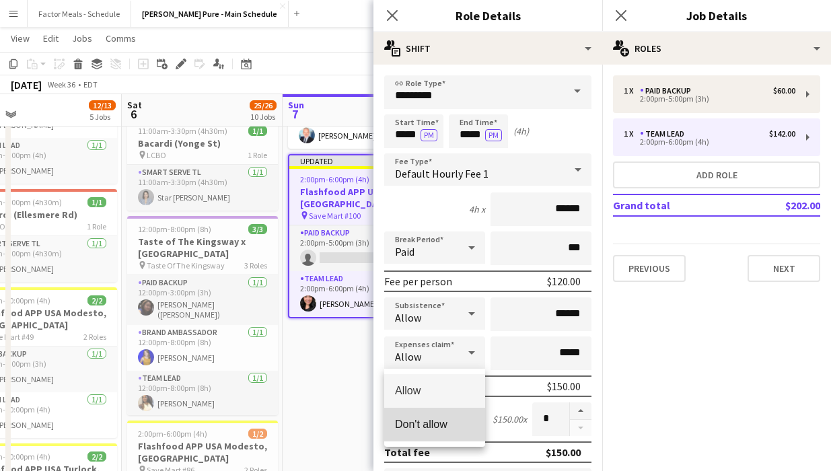
click at [438, 425] on span "Don't allow" at bounding box center [434, 424] width 79 height 13
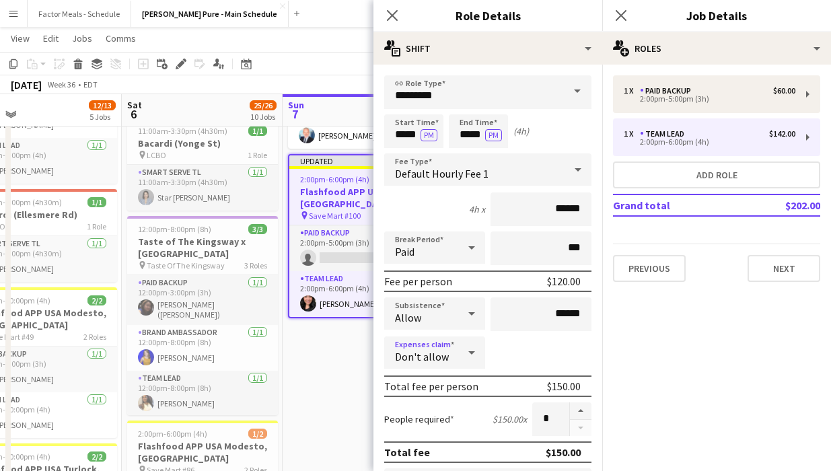
click at [461, 385] on mat-expansion-panel "pencil3 General details 1 x Paid Backup $60.00 2:00pm-5:00pm (3h) 1 x Team Lead…" at bounding box center [716, 268] width 229 height 407
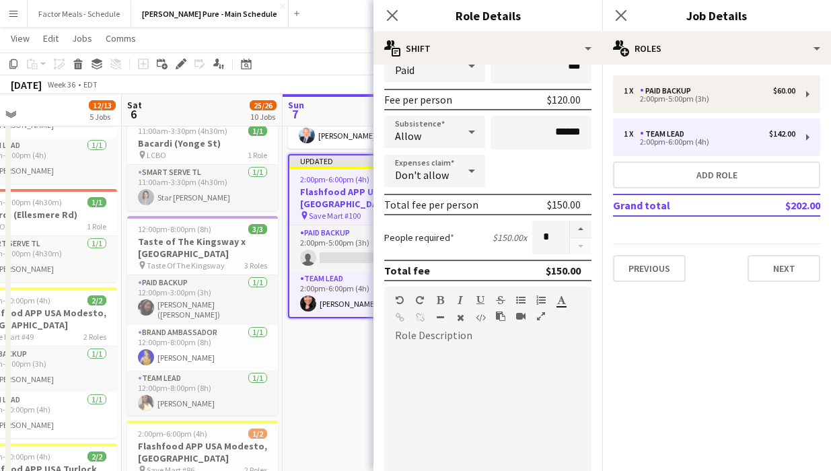
scroll to position [200, 0]
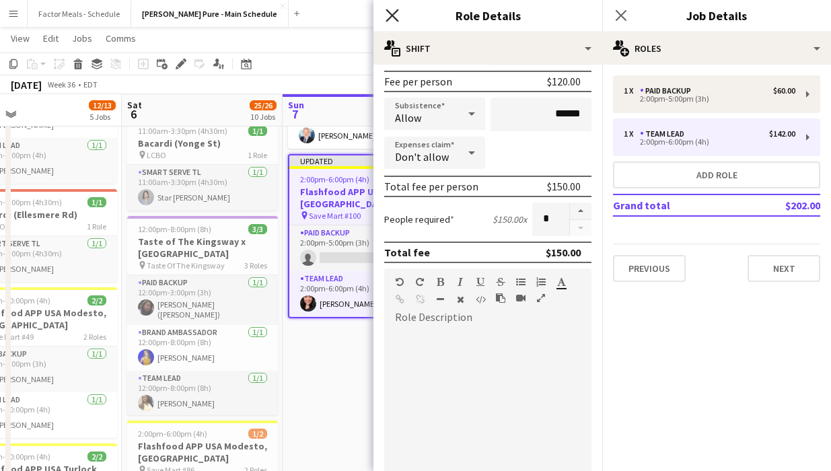
click at [388, 19] on icon at bounding box center [392, 15] width 13 height 13
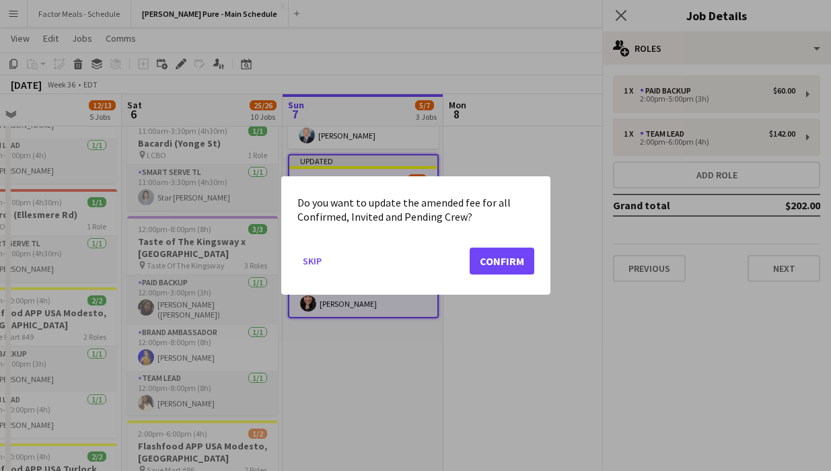
scroll to position [0, 0]
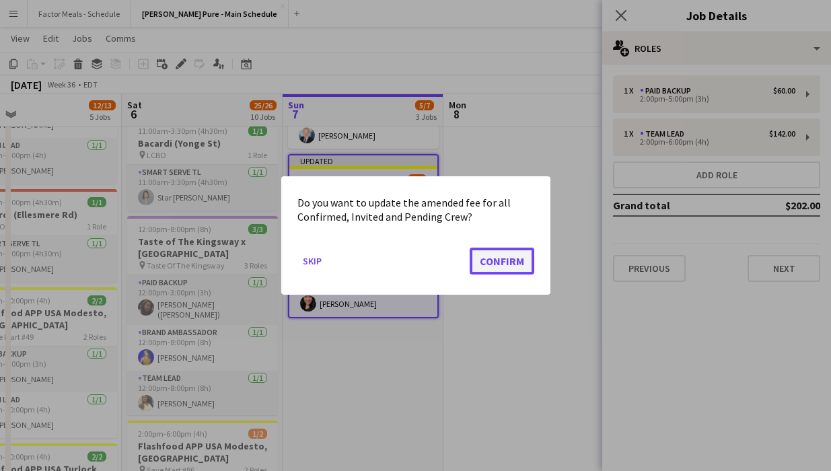
click at [461, 260] on button "Confirm" at bounding box center [502, 261] width 65 height 27
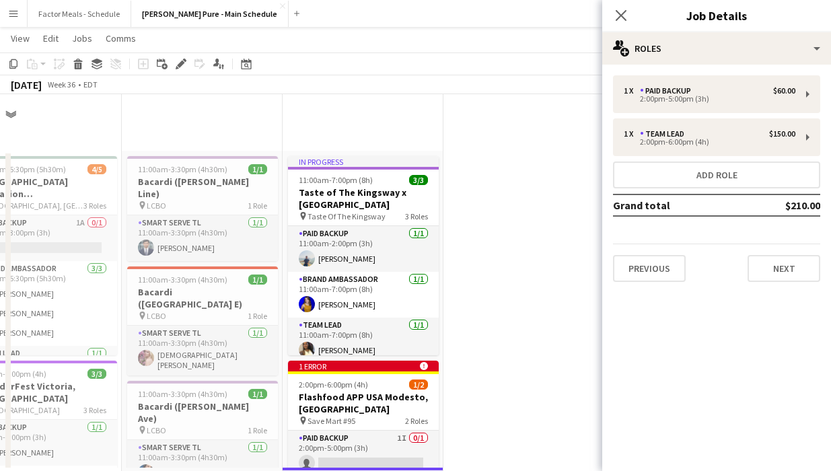
scroll to position [374, 0]
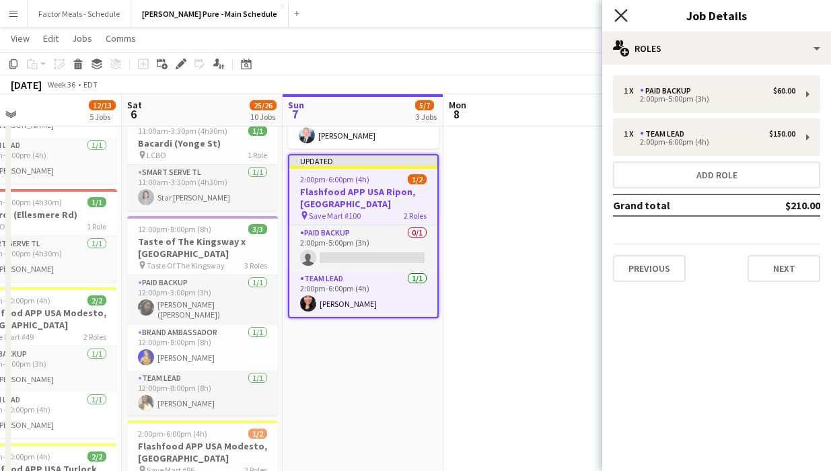
click at [461, 20] on icon "Close pop-in" at bounding box center [620, 15] width 13 height 13
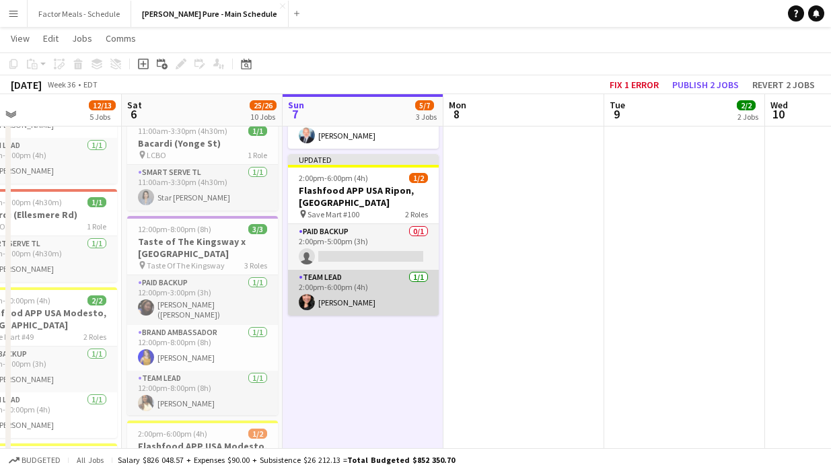
click at [367, 287] on app-card-role "Team Lead [DATE] 2:00pm-6:00pm (4h) [PERSON_NAME]" at bounding box center [363, 293] width 151 height 46
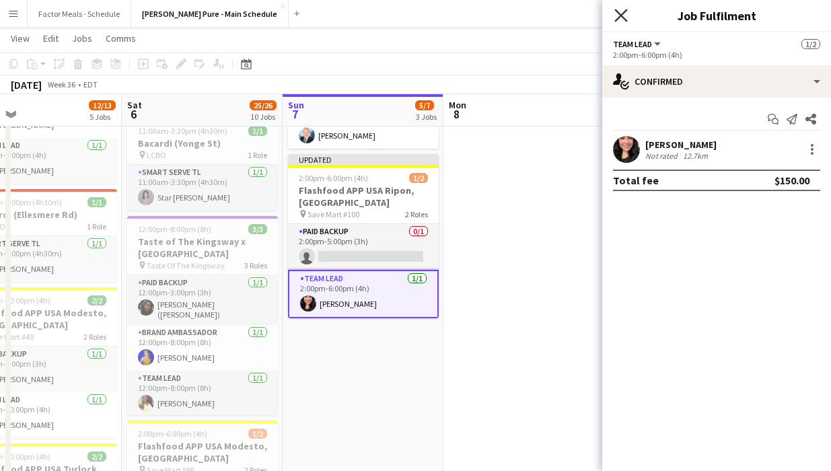
click at [461, 15] on icon at bounding box center [620, 15] width 13 height 13
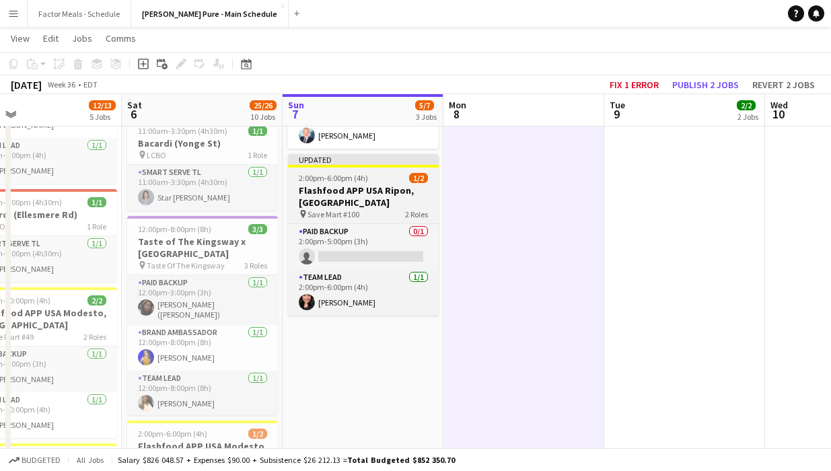
click at [397, 165] on div at bounding box center [363, 166] width 151 height 3
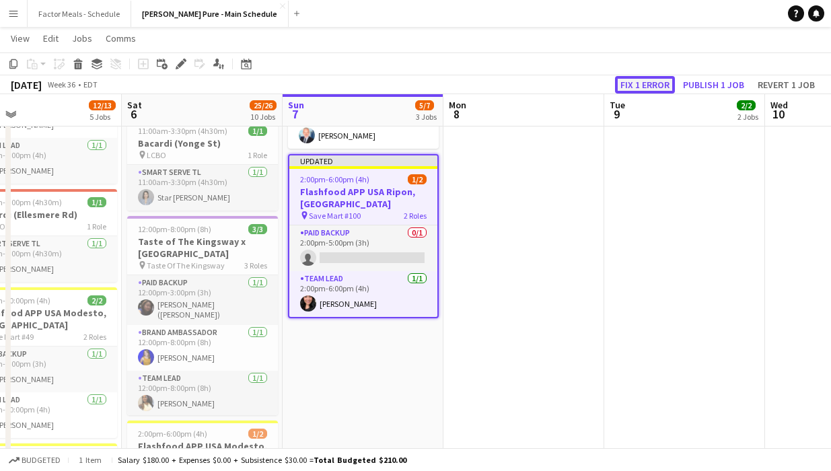
click at [461, 86] on button "Fix 1 error" at bounding box center [645, 84] width 60 height 17
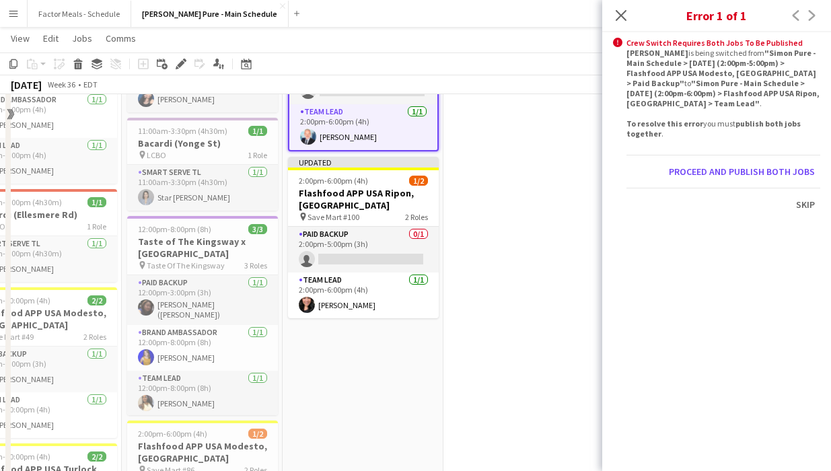
scroll to position [0, 463]
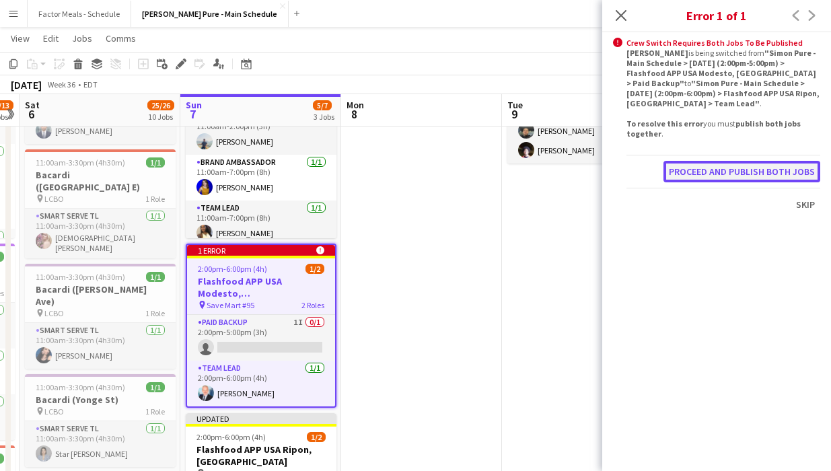
click at [461, 161] on button "Proceed and publish both jobs" at bounding box center [742, 172] width 157 height 22
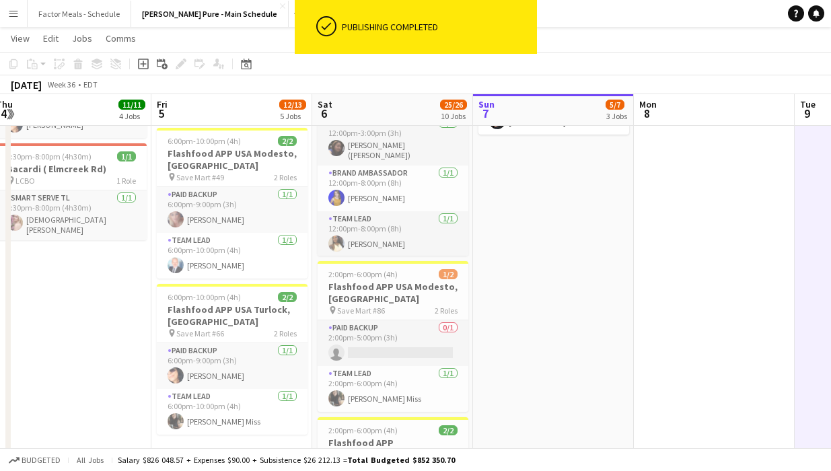
scroll to position [532, 0]
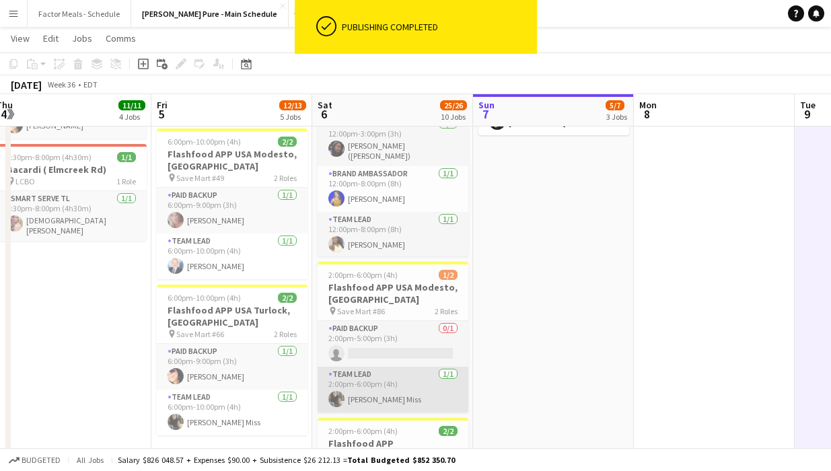
click at [381, 367] on app-card-role "Team Lead [DATE] 2:00pm-6:00pm (4h) [PERSON_NAME] Miss" at bounding box center [393, 390] width 151 height 46
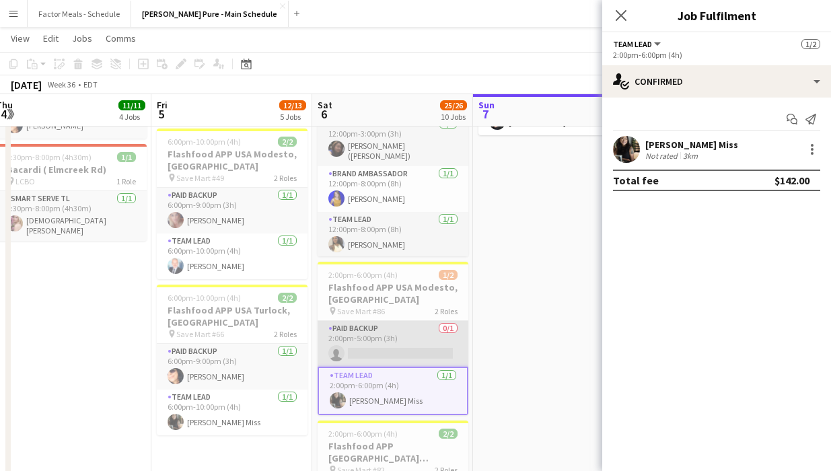
click at [371, 321] on app-card-role "Paid Backup 0/1 2:00pm-5:00pm (3h) single-neutral-actions" at bounding box center [393, 344] width 151 height 46
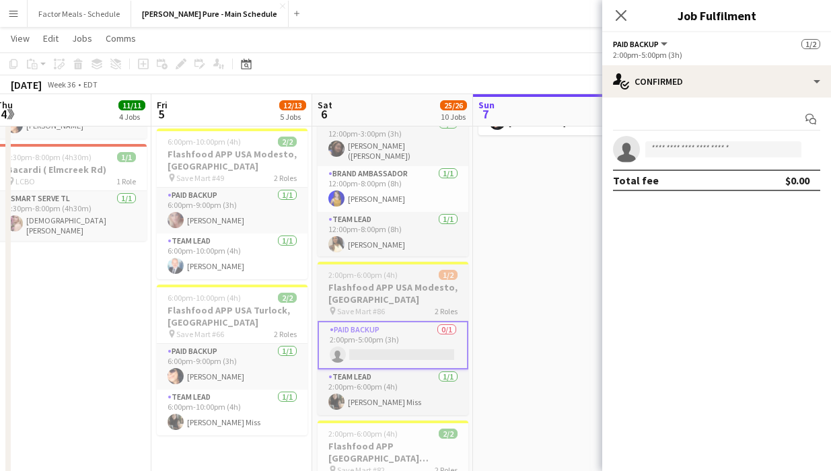
click at [369, 270] on span "2:00pm-6:00pm (4h)" at bounding box center [362, 275] width 69 height 10
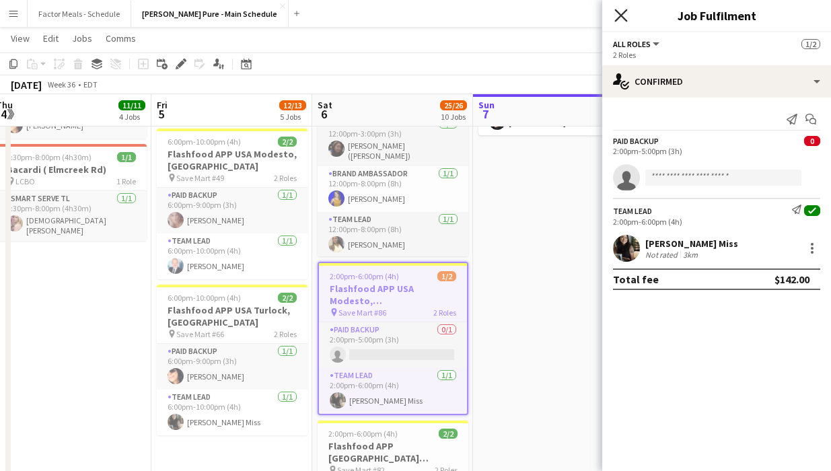
click at [461, 10] on icon "Close pop-in" at bounding box center [620, 15] width 13 height 13
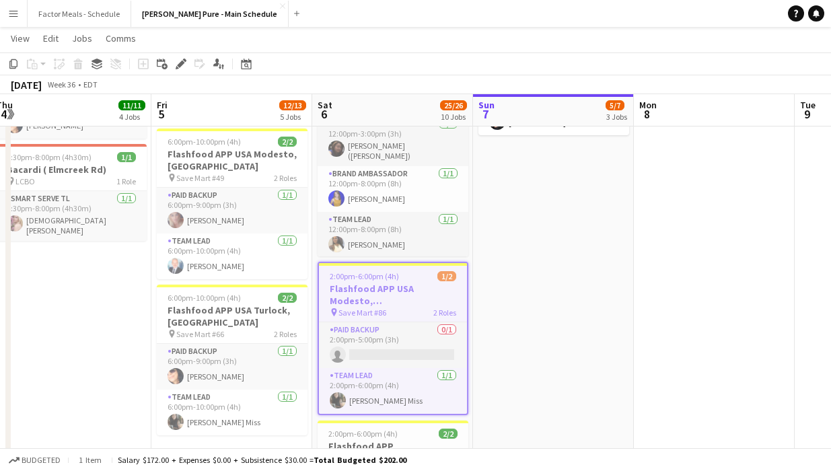
click at [461, 273] on app-date-cell "In progress 11:00am-7:00pm (8h) 3/3 Taste of The Kingsway x [GEOGRAPHIC_DATA] p…" at bounding box center [553, 414] width 161 height 1592
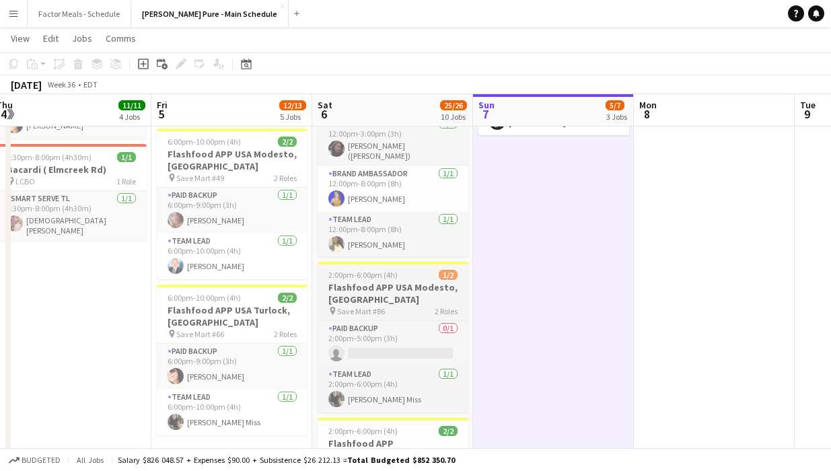
click at [379, 281] on h3 "Flashfood APP USA Modesto, [GEOGRAPHIC_DATA]" at bounding box center [393, 293] width 151 height 24
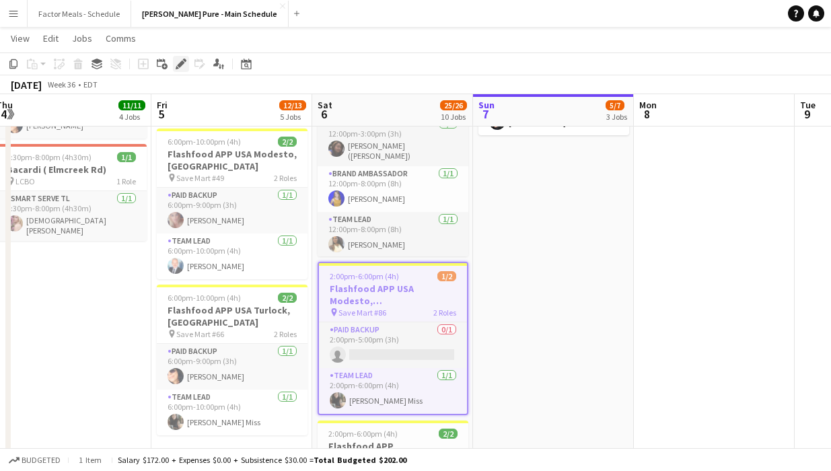
click at [180, 64] on icon at bounding box center [180, 64] width 7 height 7
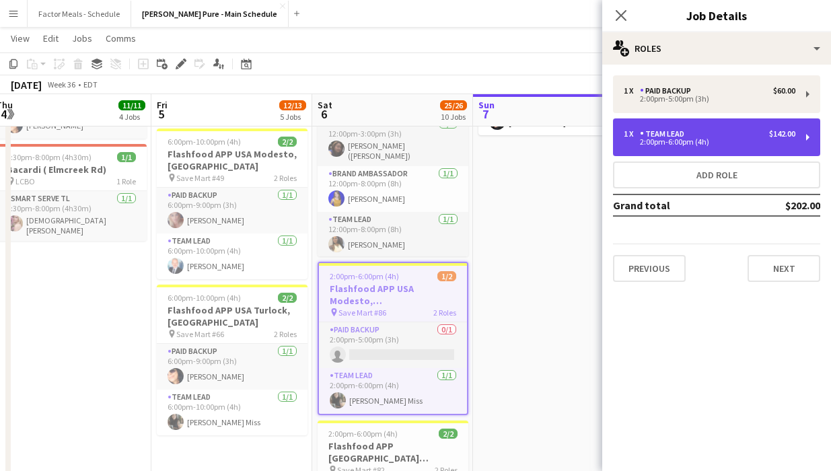
click at [461, 133] on div "1 x Team Lead $142.00" at bounding box center [710, 133] width 172 height 9
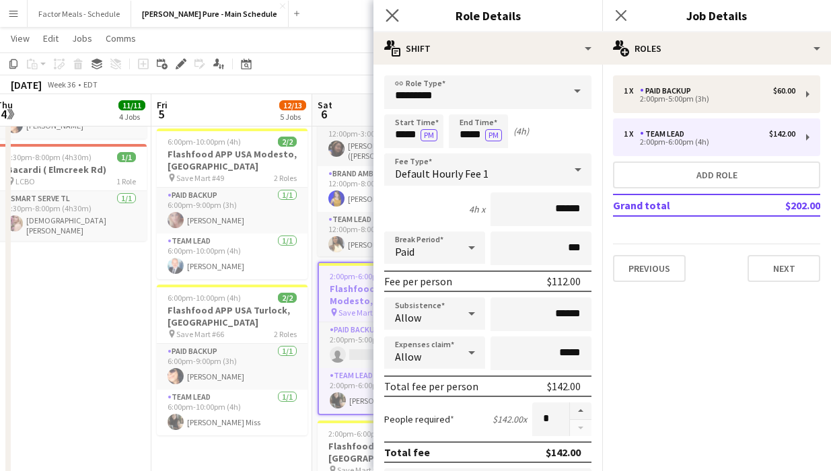
click at [396, 22] on app-icon "Close pop-in" at bounding box center [393, 16] width 20 height 20
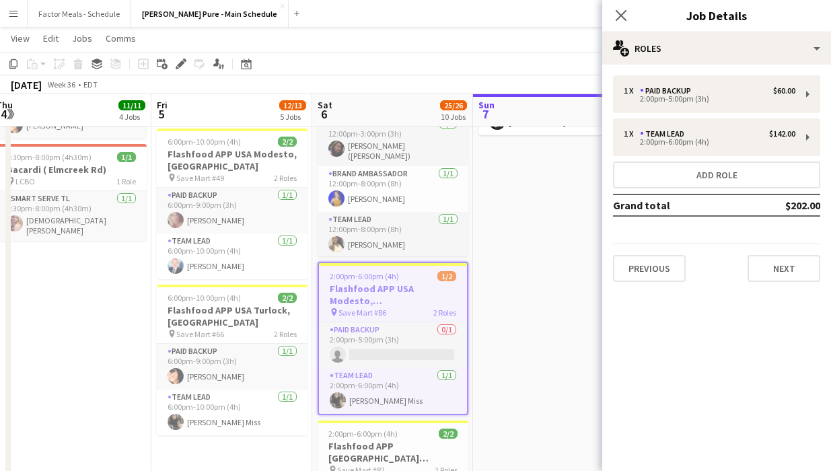
click at [461, 19] on div "Close pop-in" at bounding box center [621, 15] width 38 height 31
click at [461, 17] on icon at bounding box center [620, 15] width 13 height 13
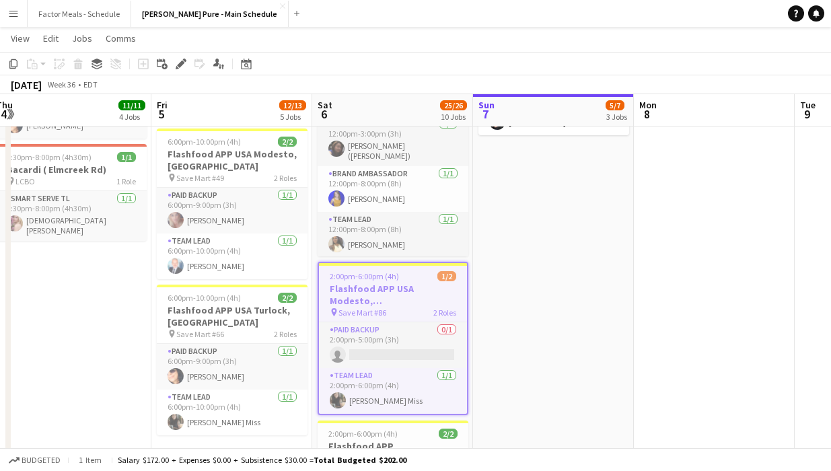
click at [461, 256] on app-date-cell "In progress 11:00am-7:00pm (8h) 3/3 Taste of The Kingsway x [GEOGRAPHIC_DATA] p…" at bounding box center [553, 414] width 161 height 1592
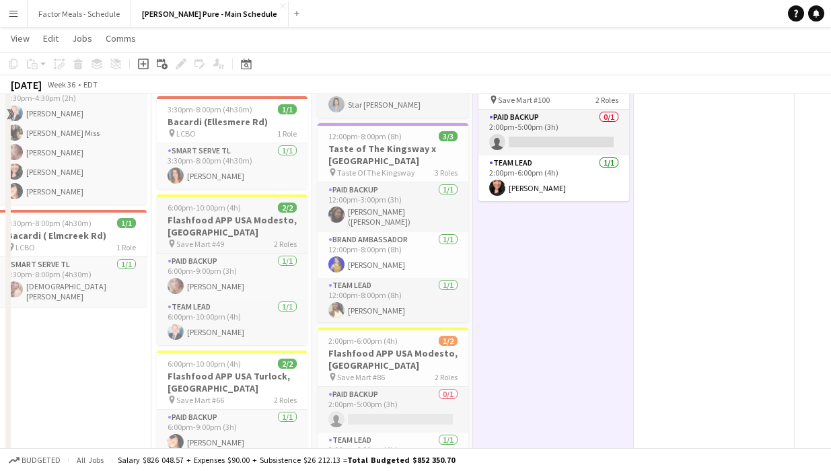
scroll to position [377, 0]
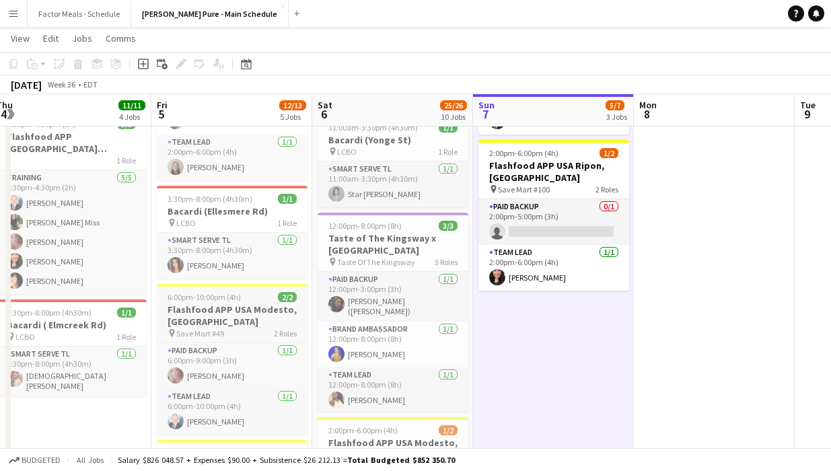
click at [177, 292] on span "6:00pm-10:00pm (4h)" at bounding box center [204, 297] width 73 height 10
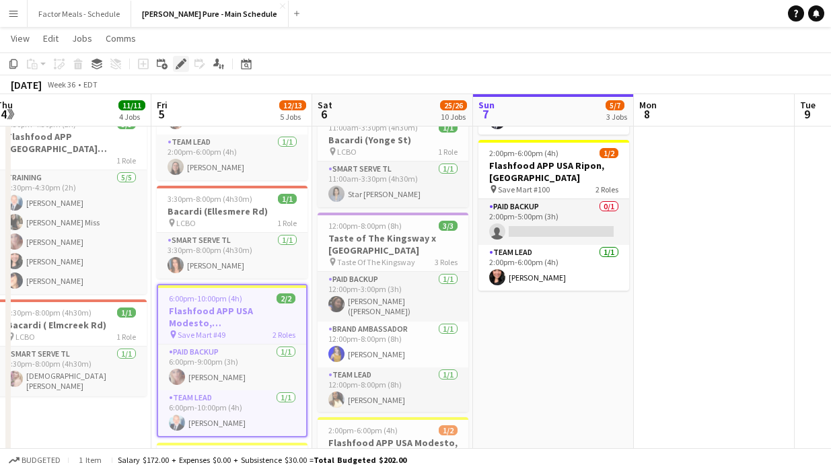
click at [179, 69] on div "Edit" at bounding box center [181, 64] width 16 height 16
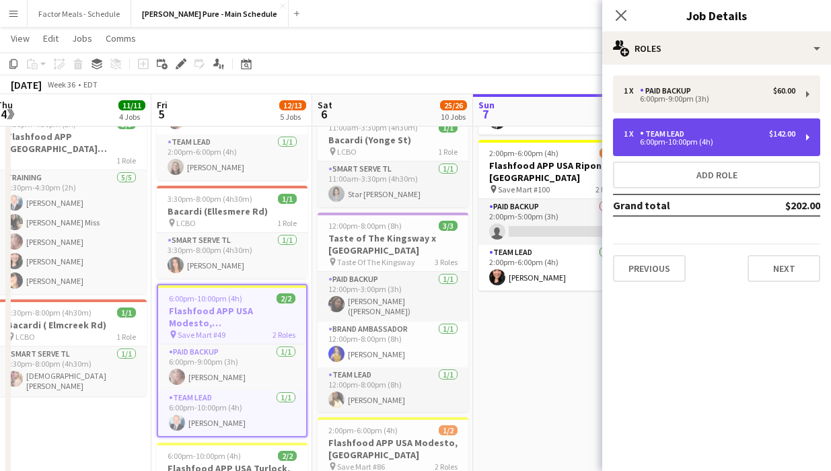
click at [461, 145] on div "6:00pm-10:00pm (4h)" at bounding box center [710, 142] width 172 height 7
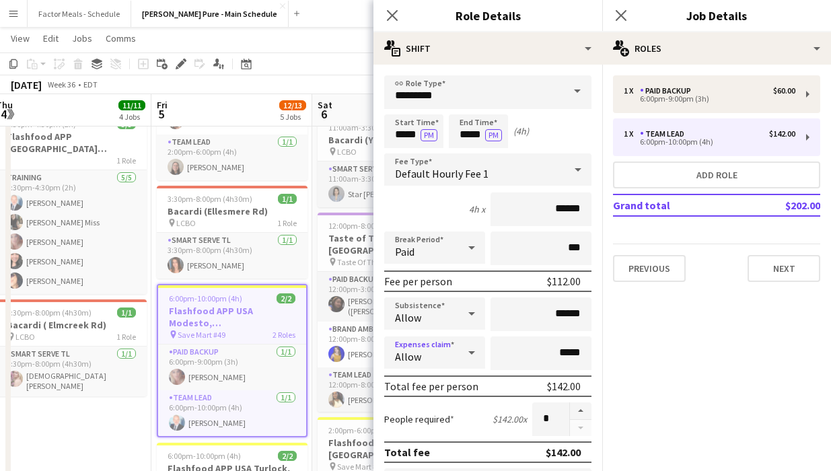
click at [430, 344] on div "Allow" at bounding box center [421, 353] width 74 height 32
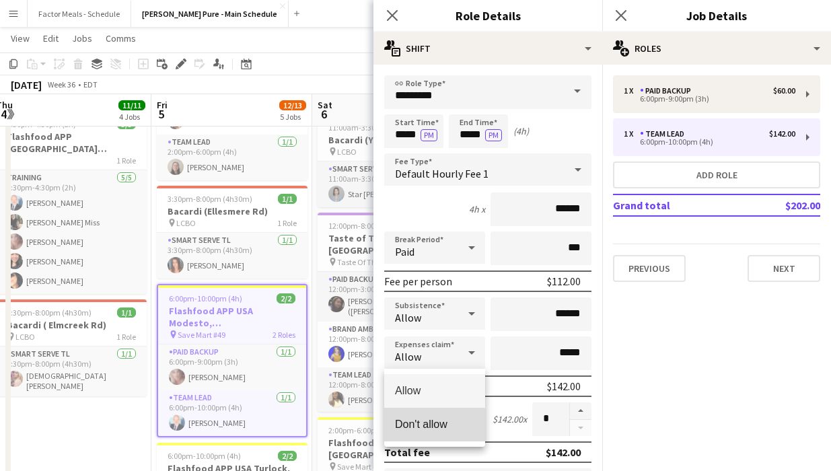
click at [415, 425] on span "Don't allow" at bounding box center [434, 424] width 79 height 13
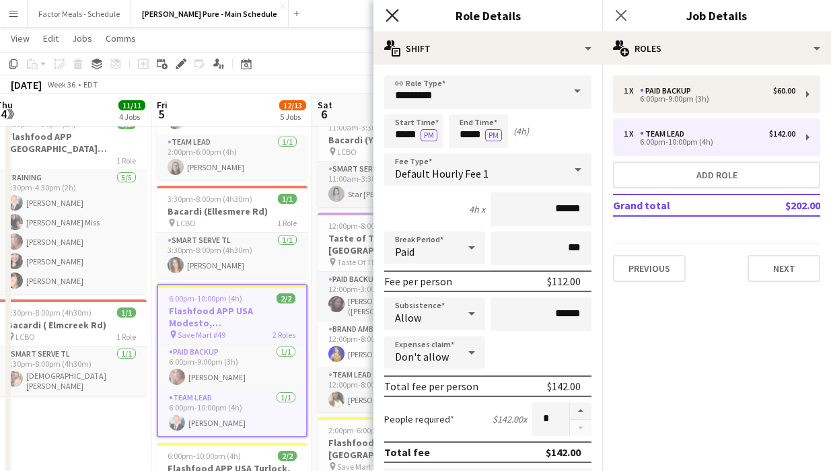
click at [387, 15] on icon "Close pop-in" at bounding box center [392, 15] width 13 height 13
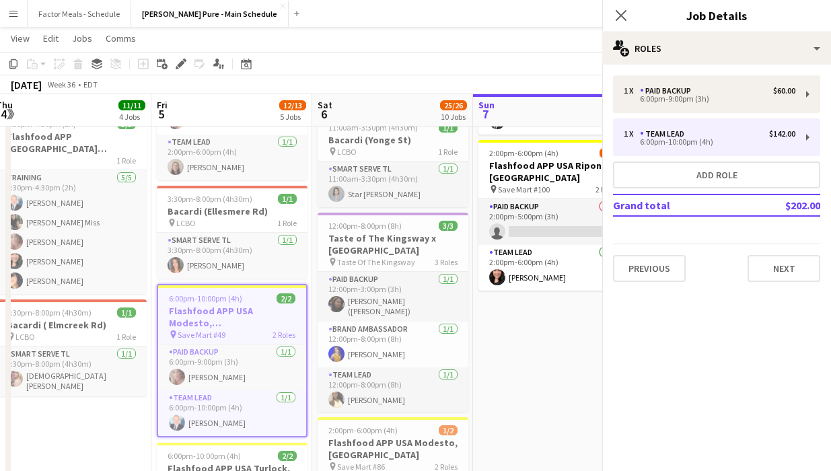
scroll to position [0, 0]
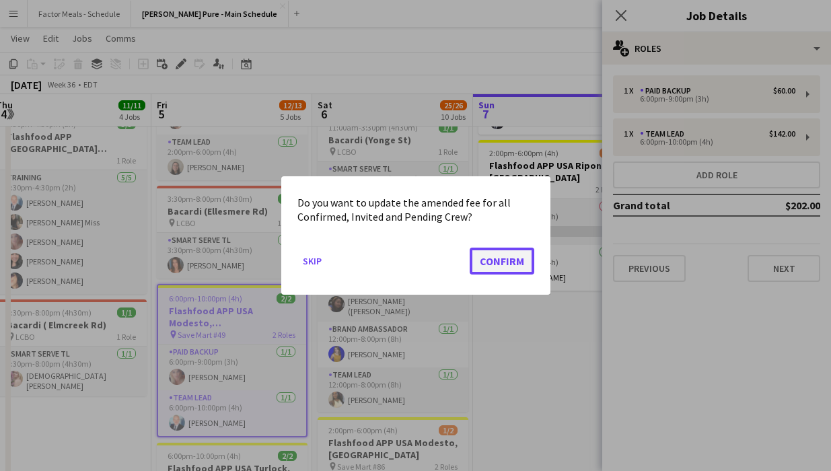
click at [461, 258] on button "Confirm" at bounding box center [502, 261] width 65 height 27
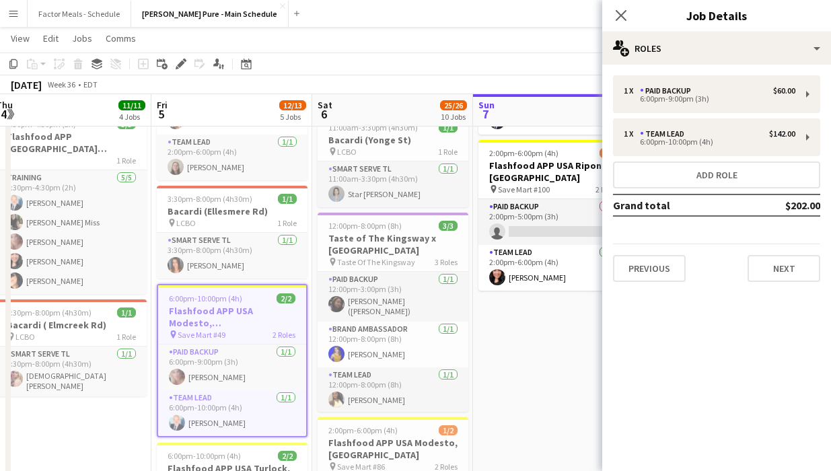
scroll to position [377, 0]
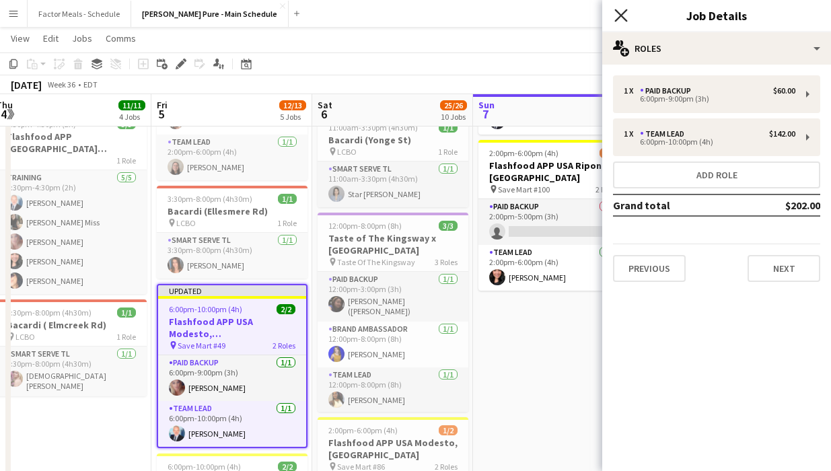
click at [461, 12] on icon "Close pop-in" at bounding box center [620, 15] width 13 height 13
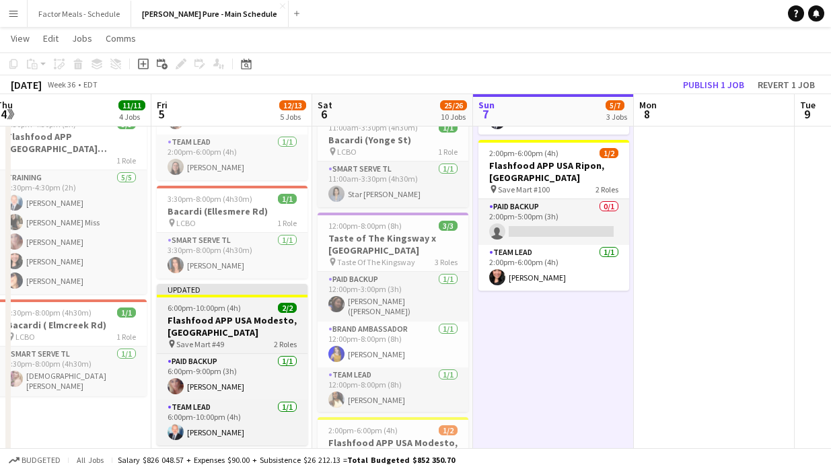
click at [229, 284] on div "Updated" at bounding box center [232, 289] width 151 height 11
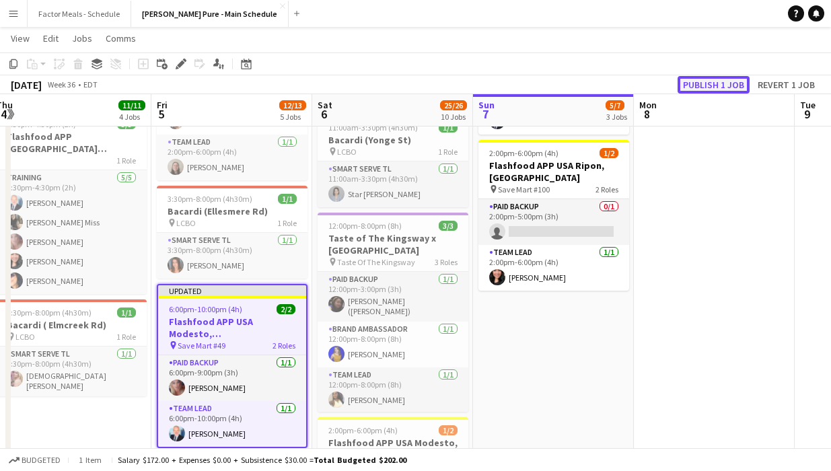
click at [461, 81] on button "Publish 1 job" at bounding box center [714, 84] width 72 height 17
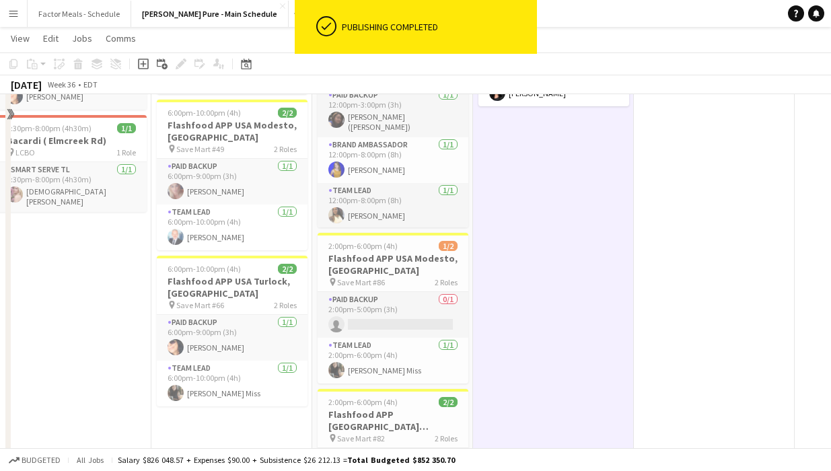
scroll to position [576, 0]
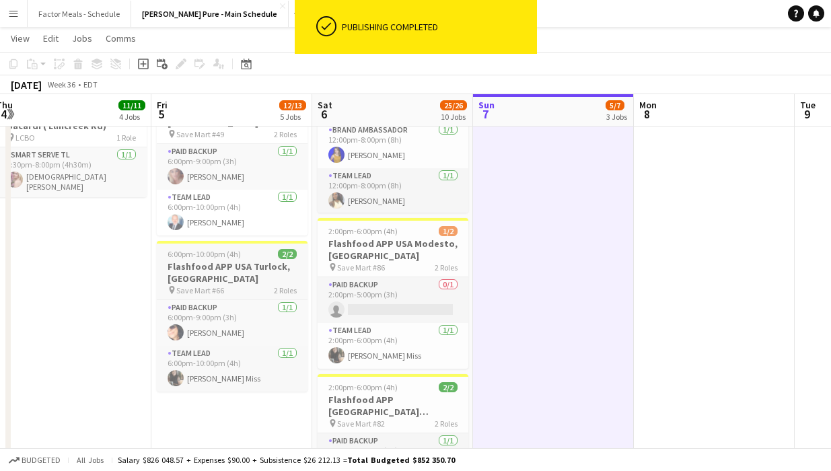
click at [198, 260] on h3 "Flashfood APP USA Turlock, [GEOGRAPHIC_DATA]" at bounding box center [232, 272] width 151 height 24
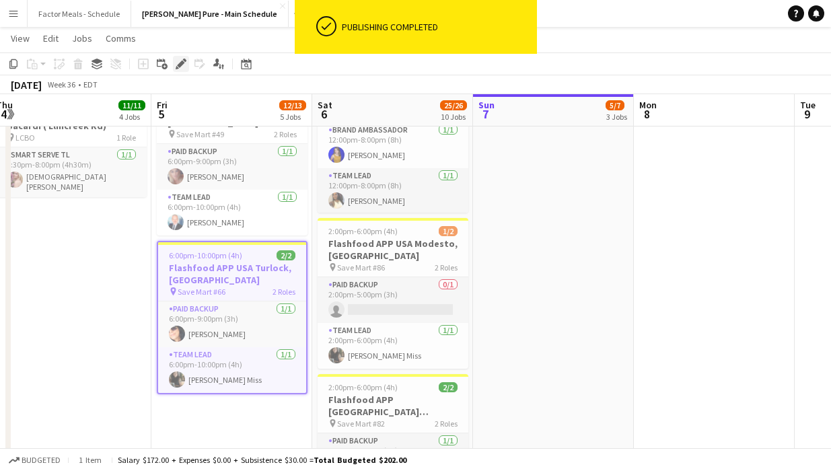
click at [178, 63] on icon "Edit" at bounding box center [181, 64] width 11 height 11
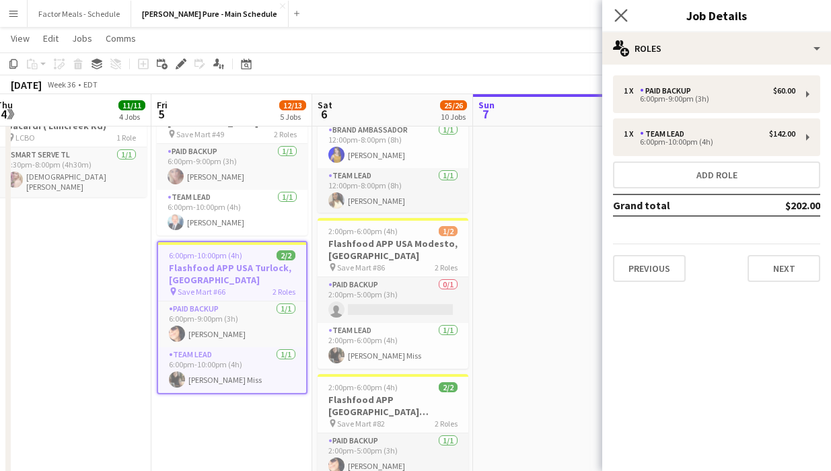
click at [461, 6] on app-icon "Close pop-in" at bounding box center [622, 16] width 20 height 20
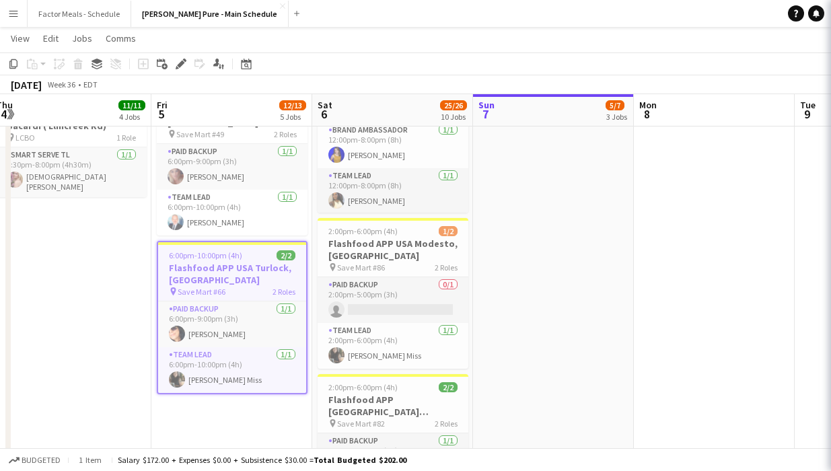
click at [461, 243] on app-date-cell "In progress 11:00am-7:00pm (8h) 3/3 Taste of The Kingsway x [GEOGRAPHIC_DATA] p…" at bounding box center [553, 371] width 161 height 1592
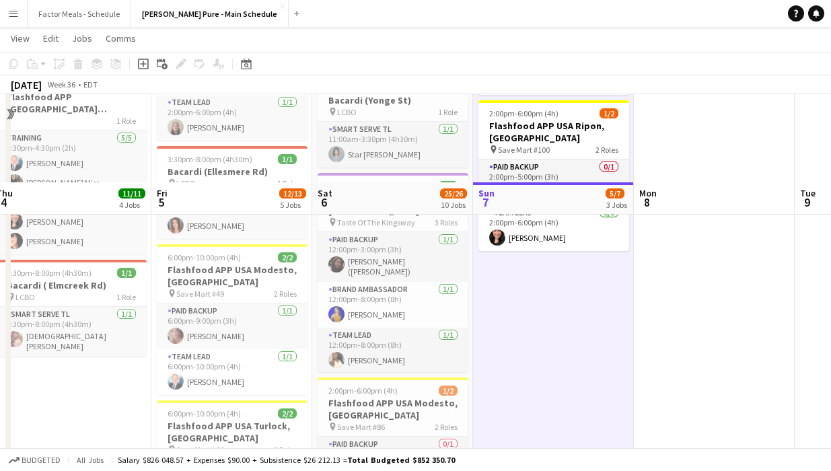
scroll to position [365, 0]
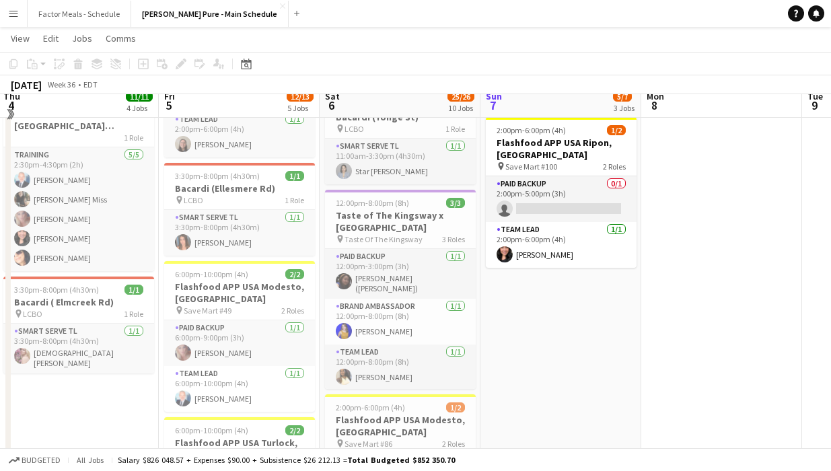
scroll to position [391, 0]
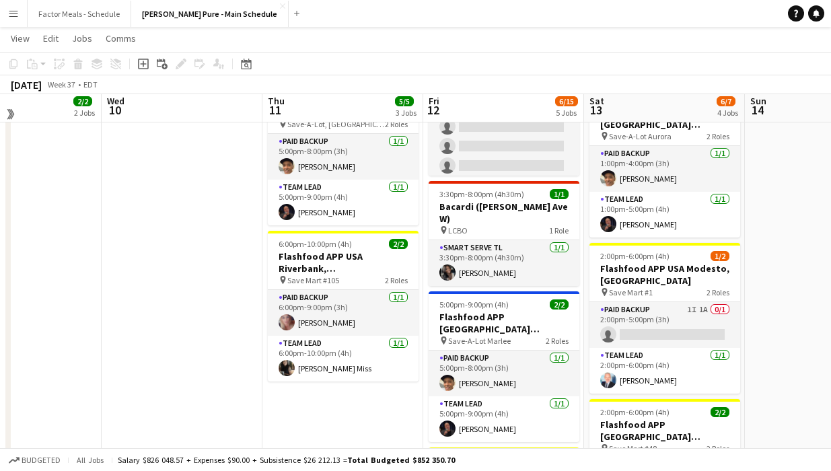
scroll to position [176, 0]
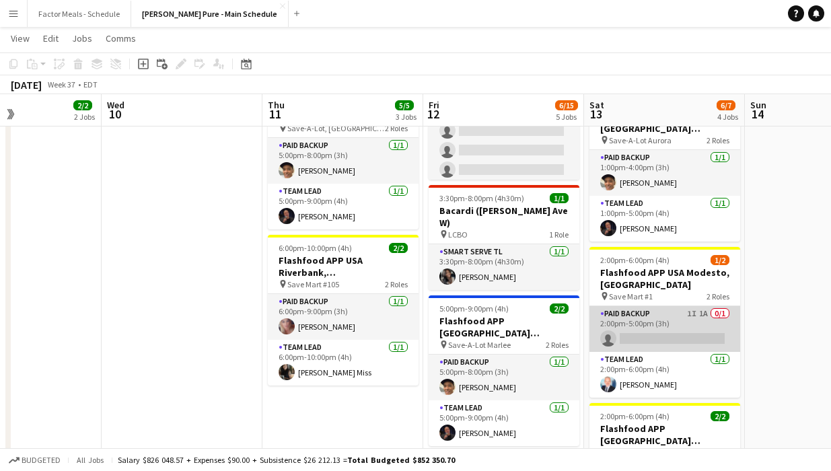
click at [461, 306] on app-card-role "Paid Backup 1I 1A 0/1 2:00pm-5:00pm (3h) single-neutral-actions" at bounding box center [665, 329] width 151 height 46
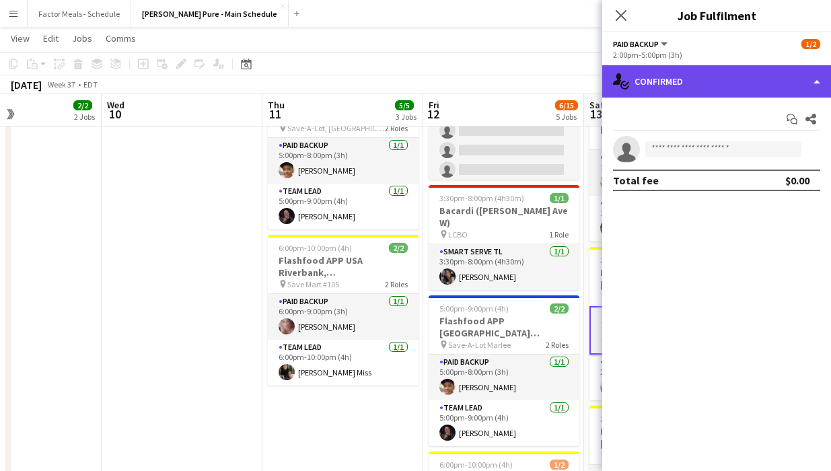
click at [461, 83] on div "single-neutral-actions-check-2 Confirmed" at bounding box center [716, 81] width 229 height 32
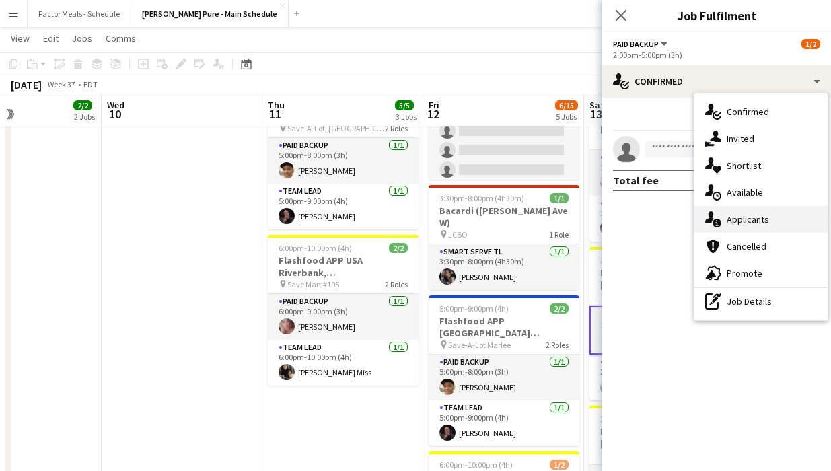
click at [461, 227] on div "single-neutral-actions-information Applicants" at bounding box center [761, 219] width 133 height 27
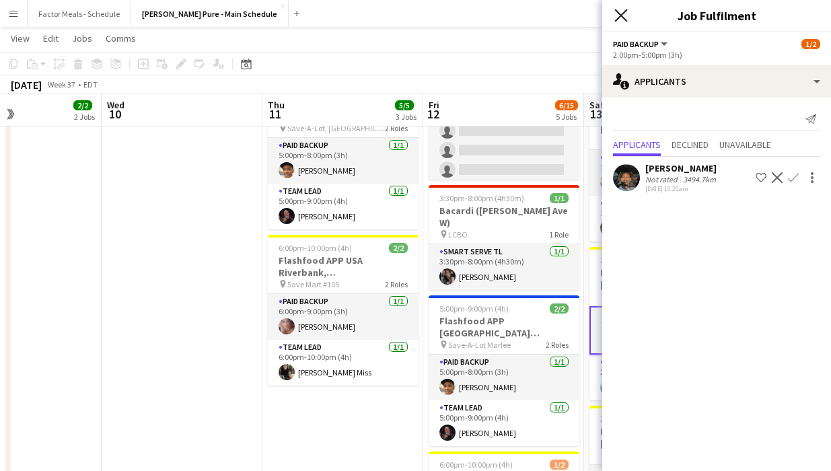
click at [461, 15] on icon "Close pop-in" at bounding box center [620, 15] width 13 height 13
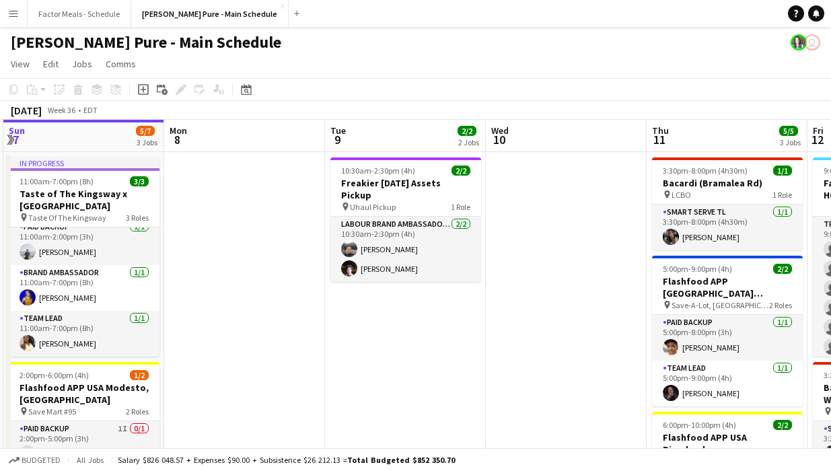
scroll to position [0, 0]
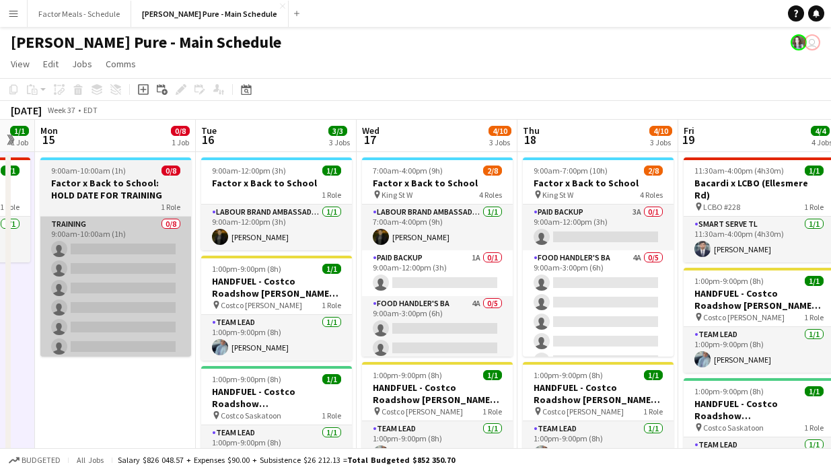
click at [461, 279] on app-card-role "Food Handler's BA 4A 0/5 9:00am-3:00pm (6h) single-neutral-actions single-neutr…" at bounding box center [598, 312] width 151 height 124
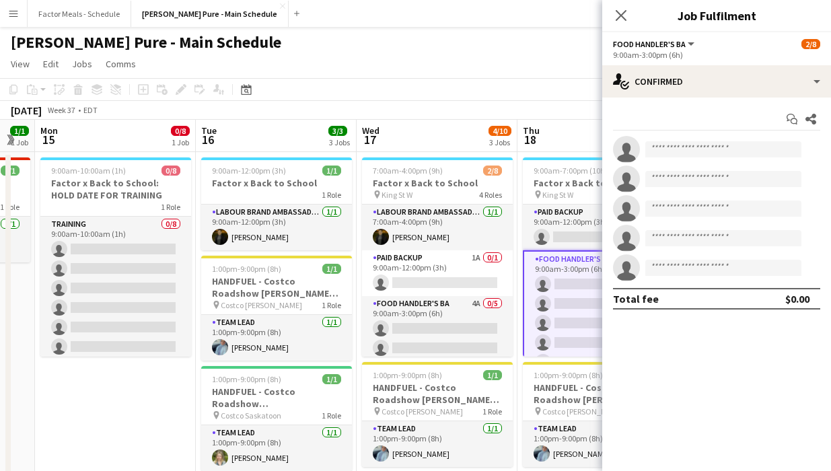
click at [436, 75] on app-page-menu "View Day view expanded Day view collapsed Month view Date picker Jump to [DATE]…" at bounding box center [415, 65] width 831 height 26
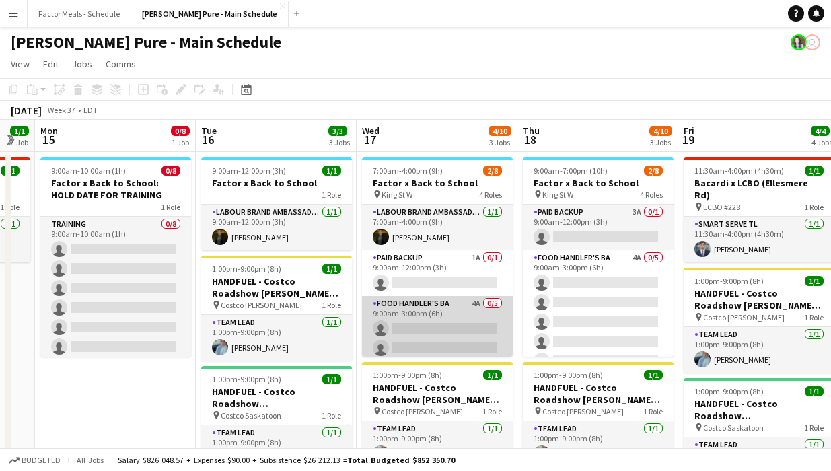
click at [411, 331] on app-card-role "Food Handler's BA 4A 0/5 9:00am-3:00pm (6h) single-neutral-actions single-neutr…" at bounding box center [437, 358] width 151 height 124
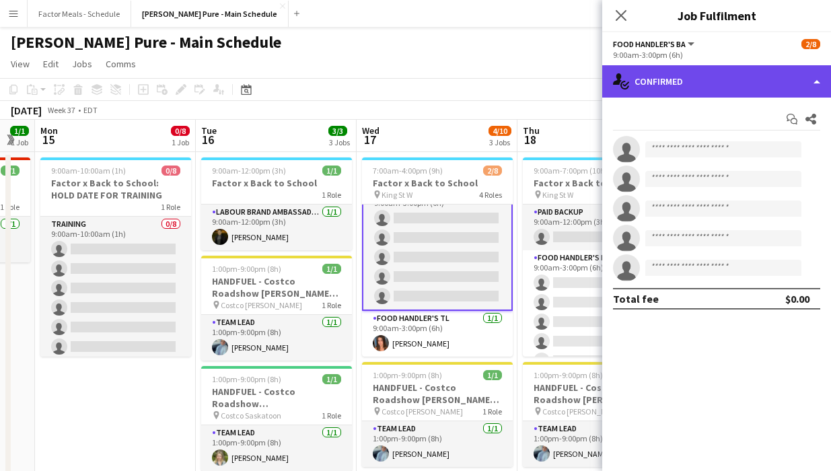
click at [461, 83] on div "single-neutral-actions-check-2 Confirmed" at bounding box center [716, 81] width 229 height 32
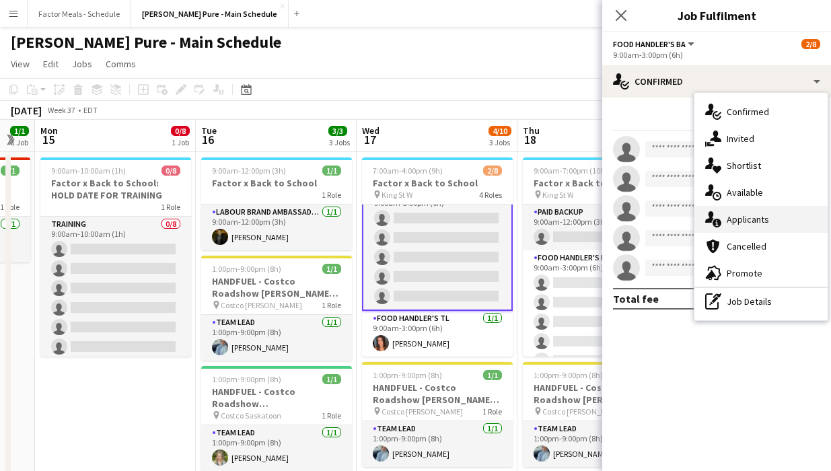
click at [461, 213] on div "single-neutral-actions-information Applicants" at bounding box center [761, 219] width 133 height 27
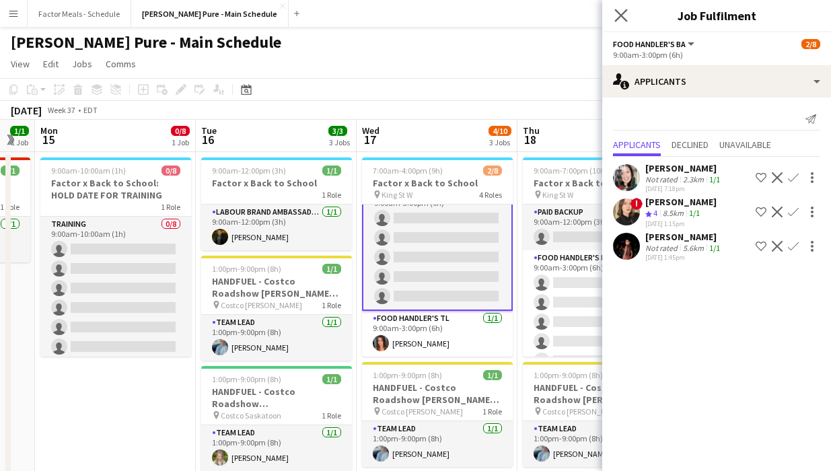
click at [461, 19] on icon "Close pop-in" at bounding box center [620, 15] width 13 height 13
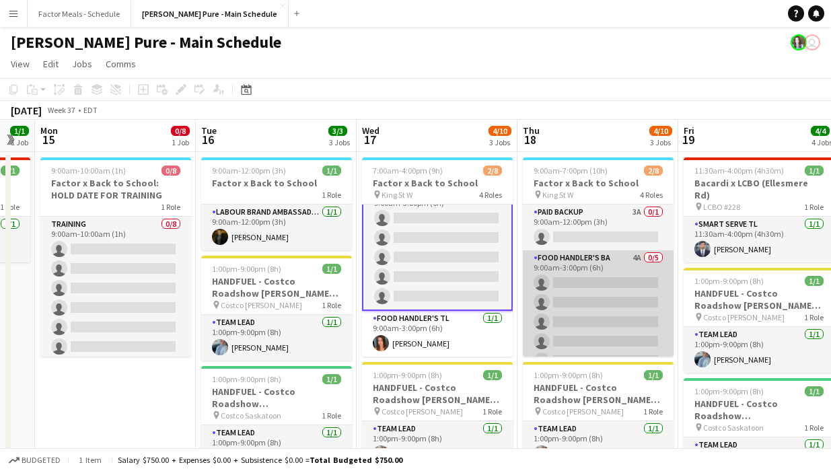
click at [461, 308] on app-card-role "Food Handler's BA 4A 0/5 9:00am-3:00pm (6h) single-neutral-actions single-neutr…" at bounding box center [598, 312] width 151 height 124
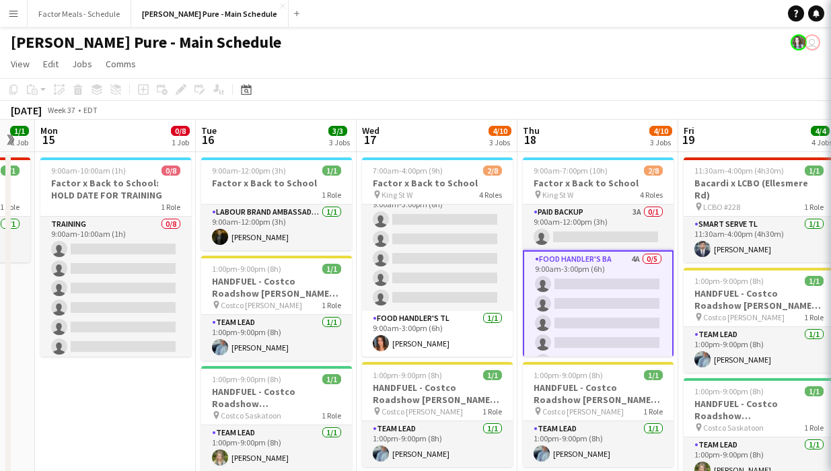
scroll to position [109, 0]
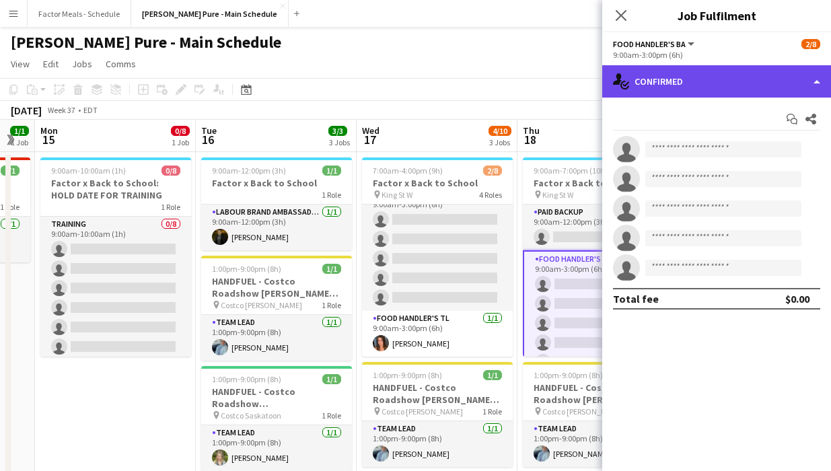
click at [461, 85] on div "single-neutral-actions-check-2 Confirmed" at bounding box center [716, 81] width 229 height 32
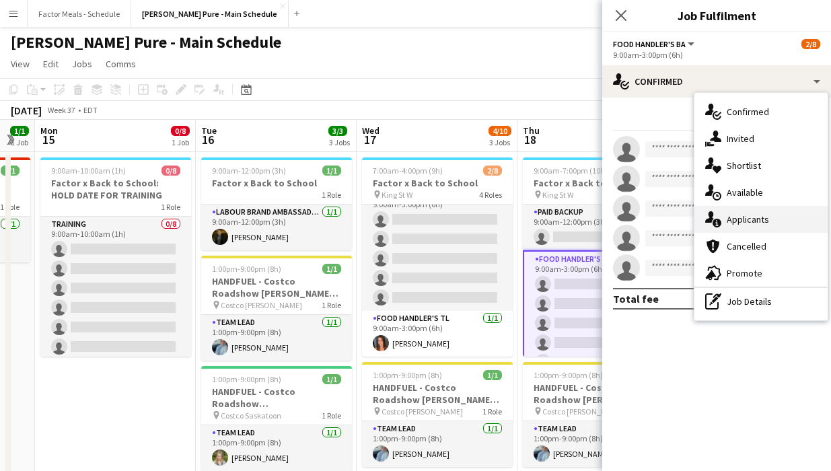
click at [461, 225] on span "Applicants" at bounding box center [748, 219] width 42 height 12
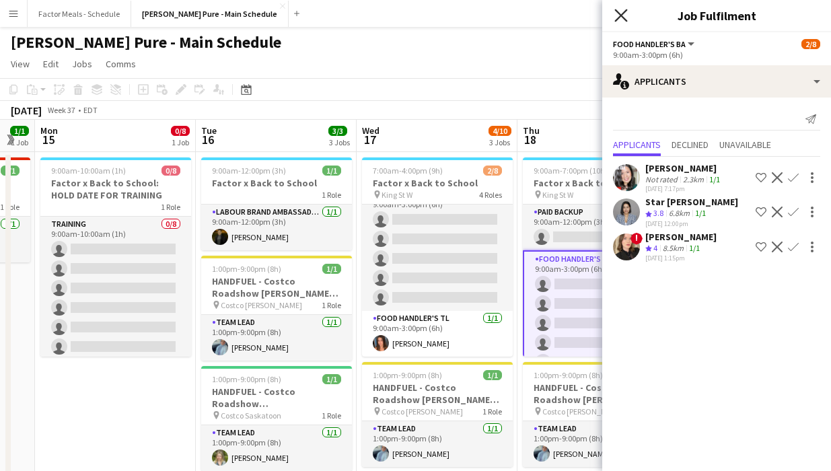
click at [461, 10] on icon "Close pop-in" at bounding box center [620, 15] width 13 height 13
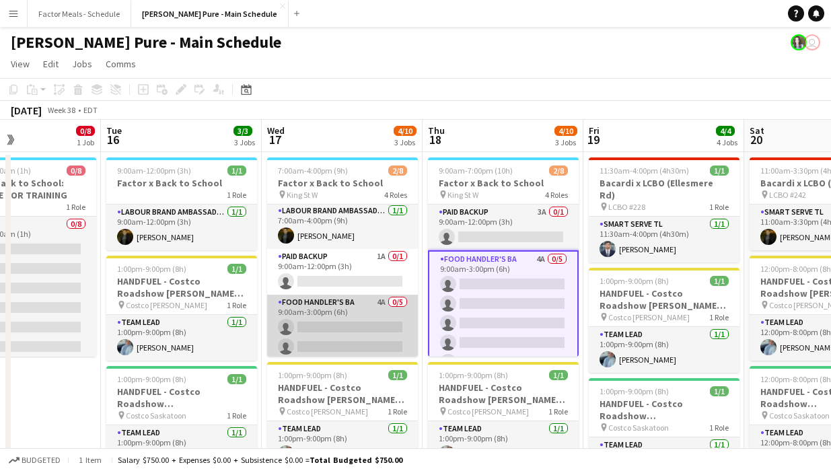
scroll to position [0, 0]
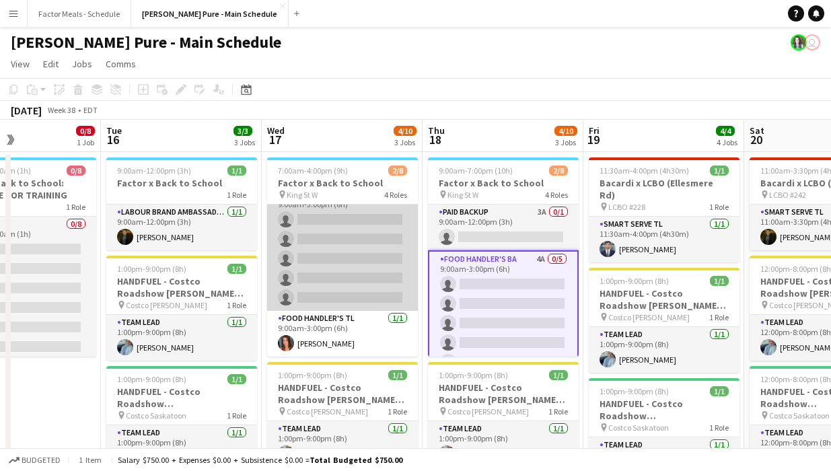
click at [342, 252] on app-card-role "Food Handler's BA 4A 0/5 9:00am-3:00pm (6h) single-neutral-actions single-neutr…" at bounding box center [342, 249] width 151 height 124
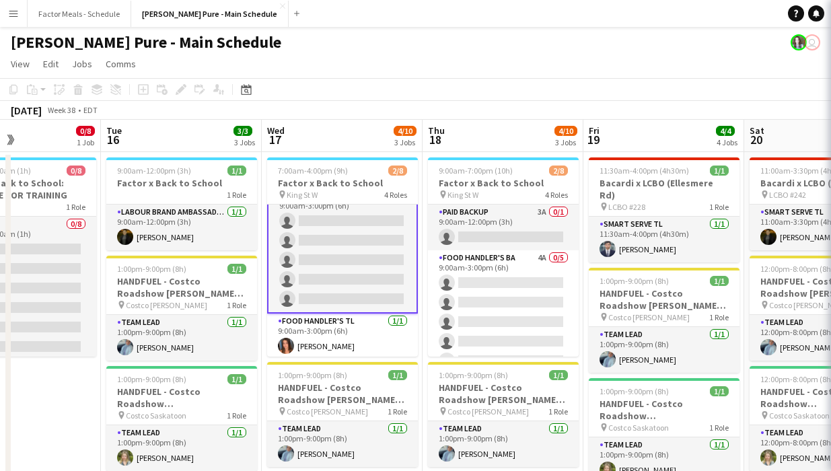
scroll to position [110, 0]
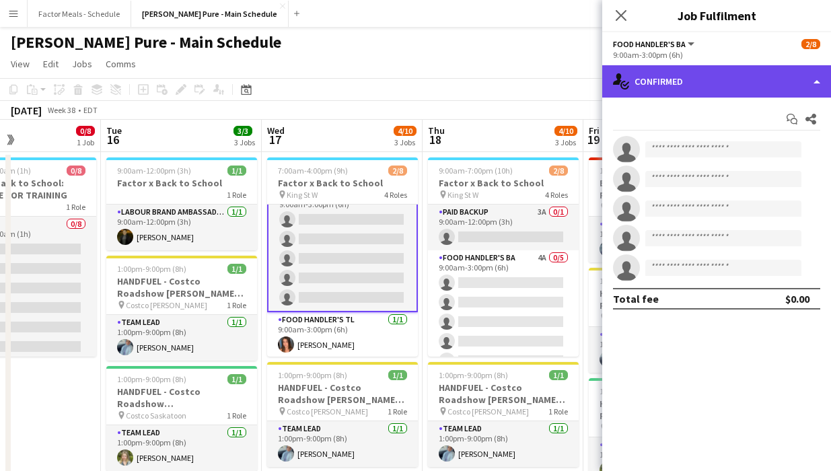
click at [461, 83] on div "single-neutral-actions-check-2 Confirmed" at bounding box center [716, 81] width 229 height 32
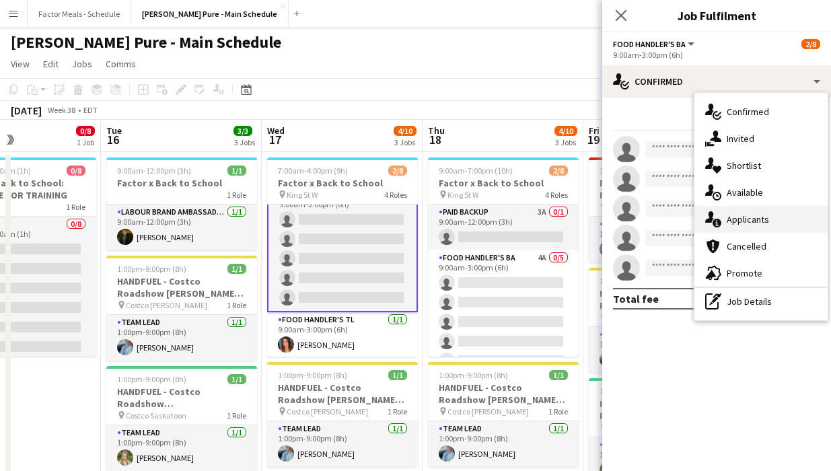
click at [461, 224] on span "Applicants" at bounding box center [748, 219] width 42 height 12
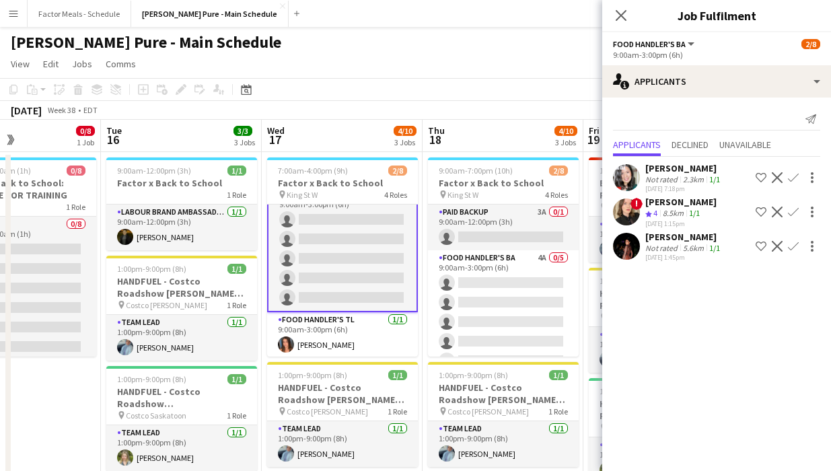
click at [461, 182] on app-user-avatar at bounding box center [626, 177] width 27 height 27
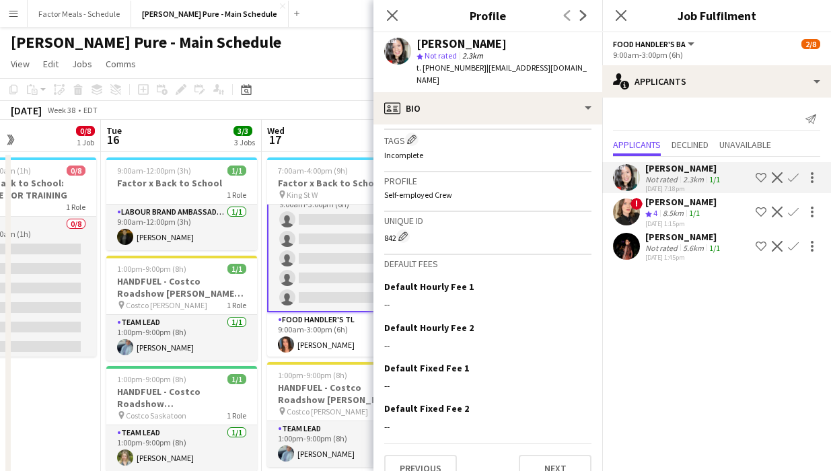
scroll to position [0, 0]
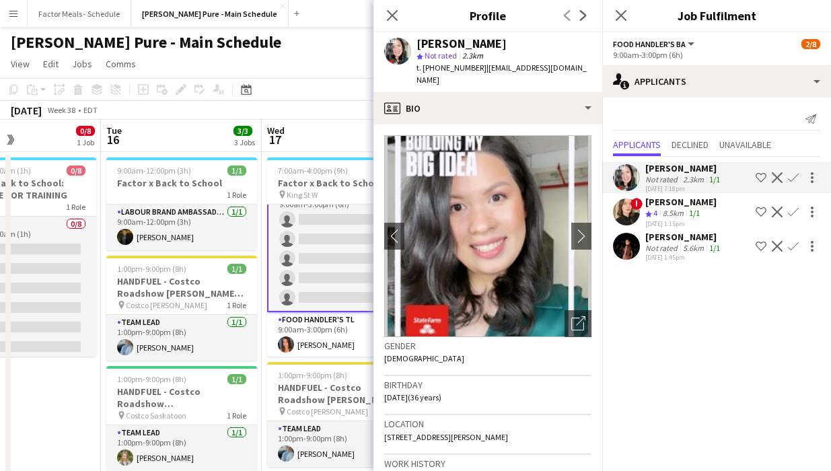
click at [461, 205] on span "!" at bounding box center [637, 204] width 12 height 12
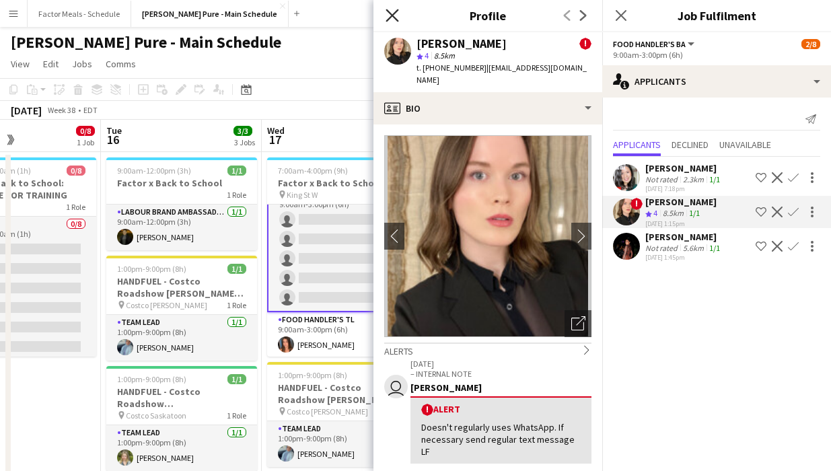
click at [394, 15] on icon "Close pop-in" at bounding box center [392, 15] width 13 height 13
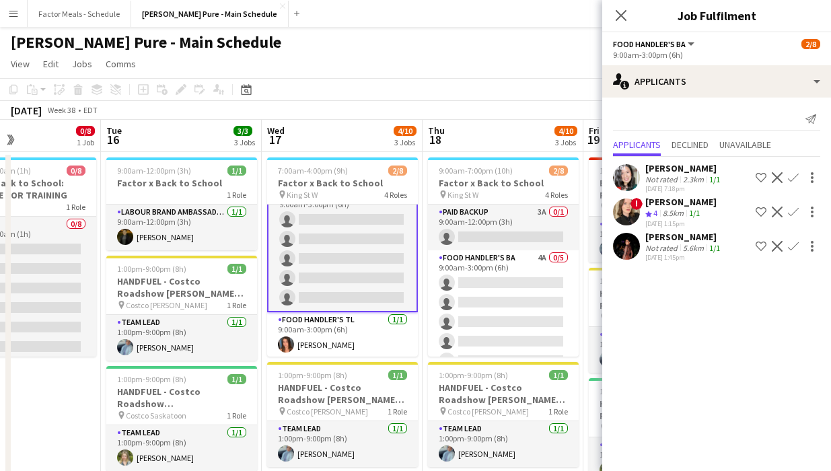
click at [461, 92] on app-toolbar "Copy Paste Paste Command V Paste with crew Command Shift V Paste linked Job [GE…" at bounding box center [415, 89] width 831 height 23
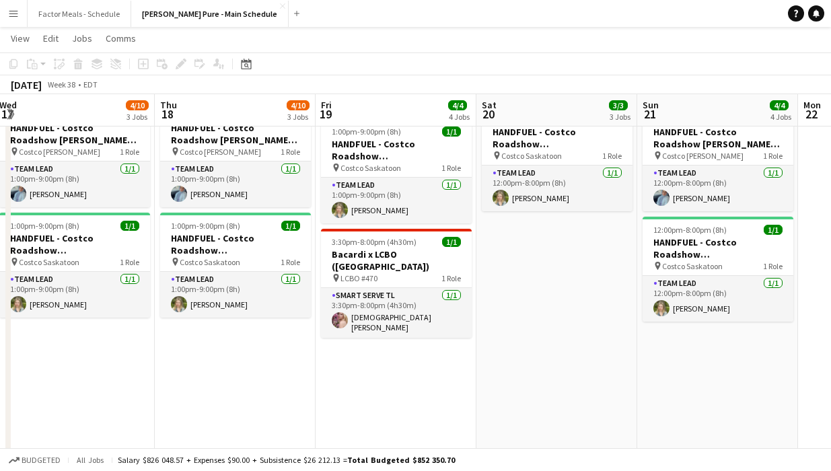
scroll to position [0, 530]
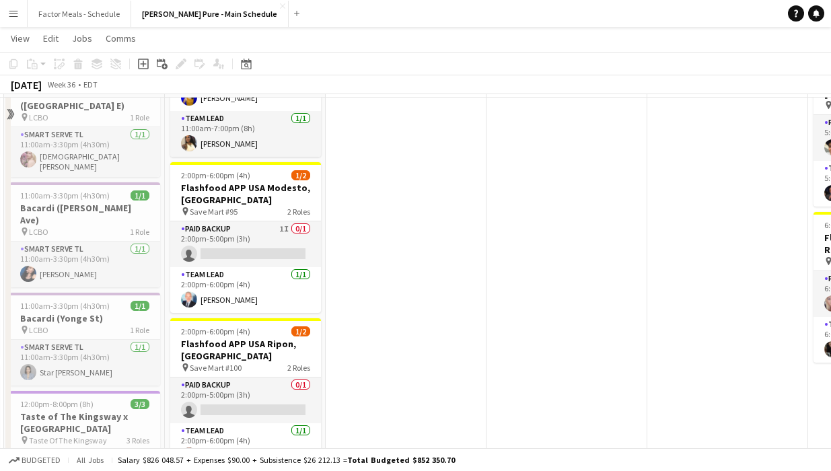
scroll to position [126, 0]
